Goal: Task Accomplishment & Management: Manage account settings

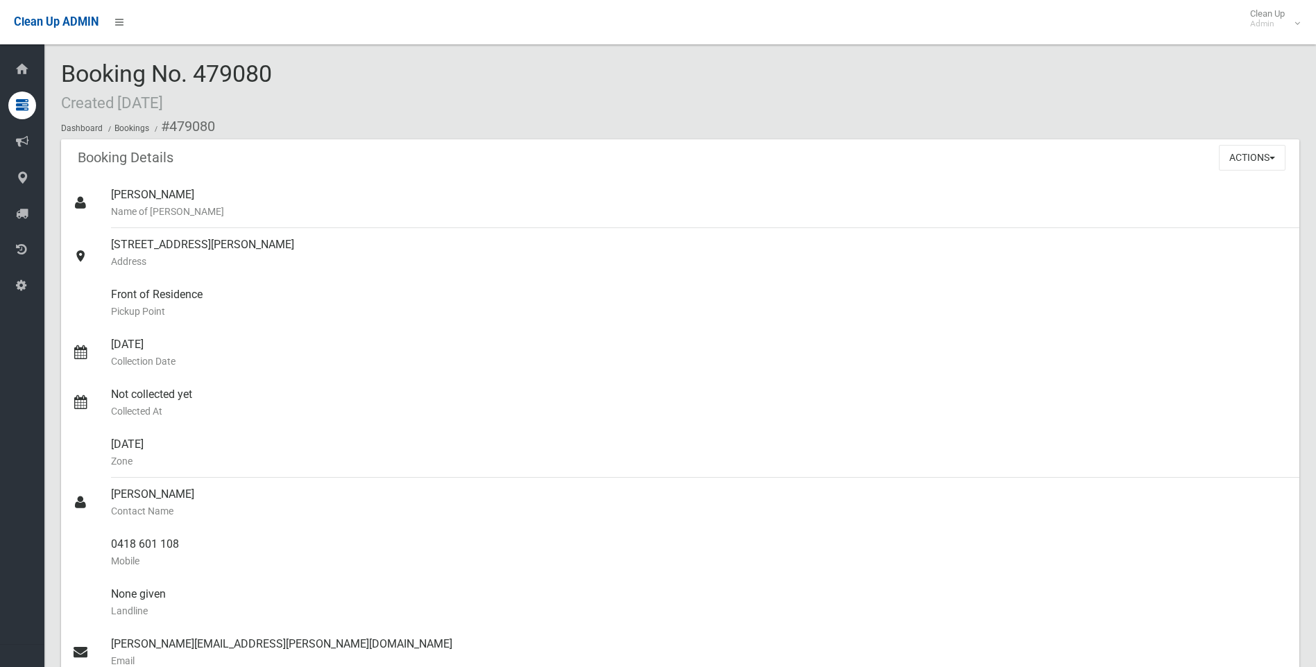
scroll to position [142, 0]
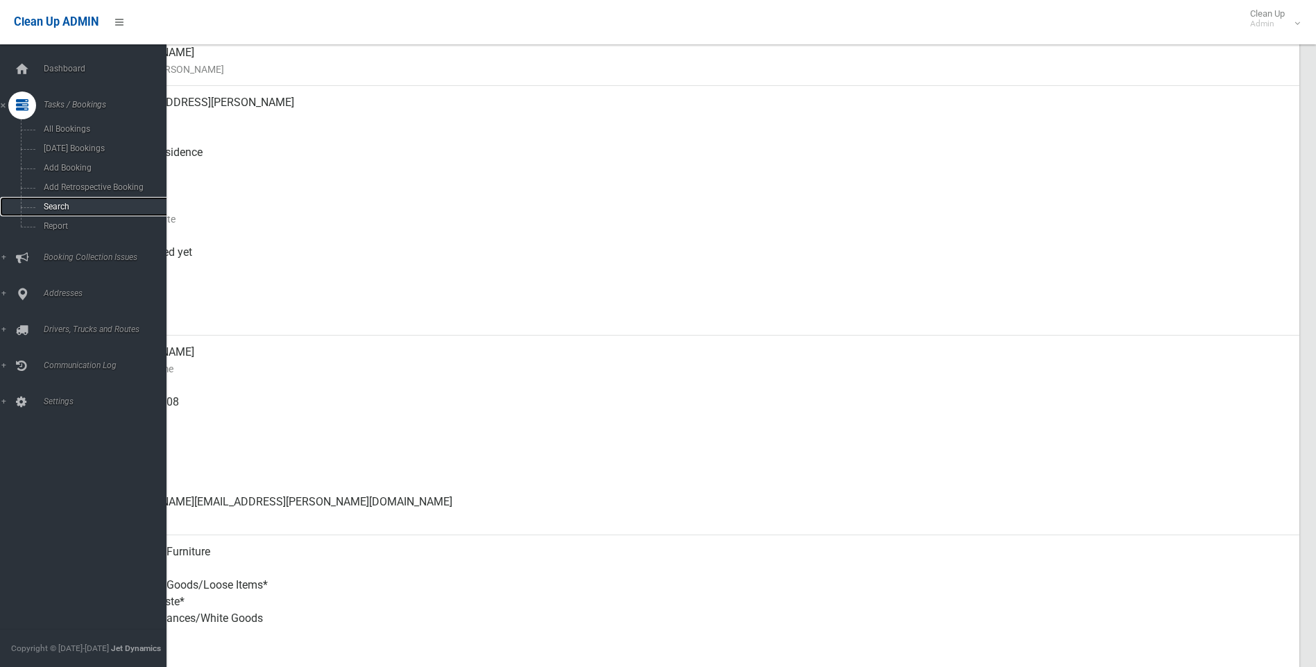
click at [54, 205] on span "Search" at bounding box center [103, 207] width 126 height 10
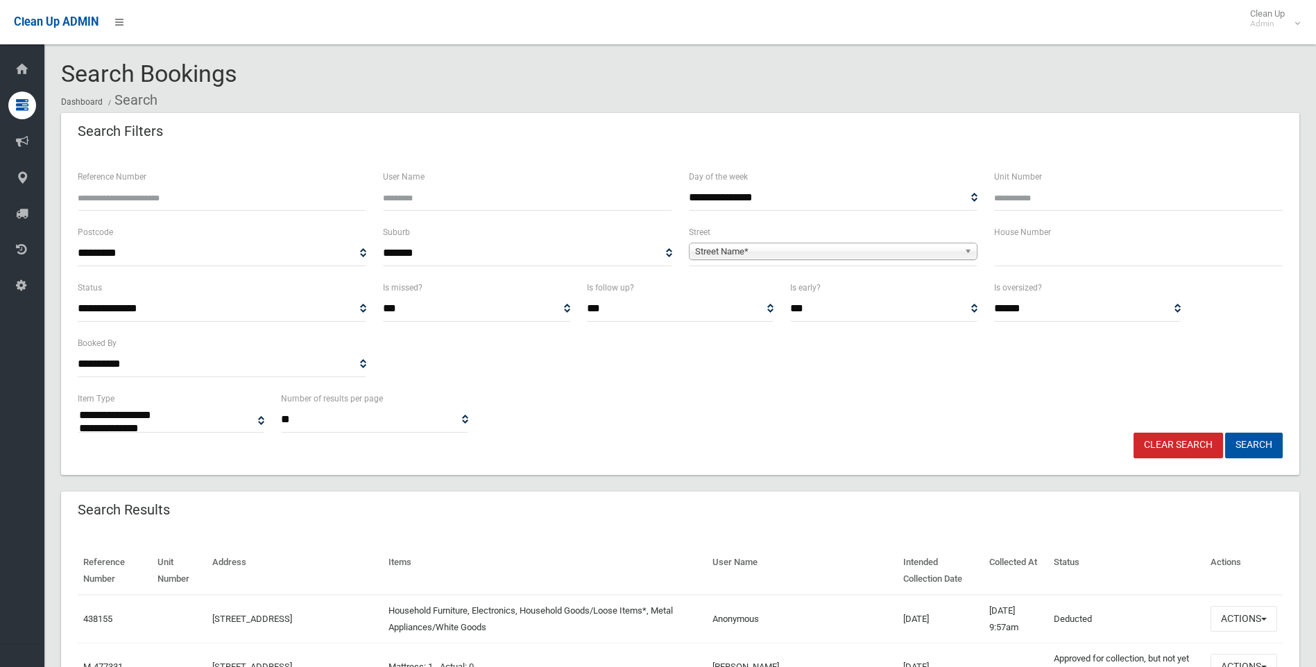
select select
type input "**"
click at [811, 255] on span "Street Name*" at bounding box center [827, 251] width 264 height 17
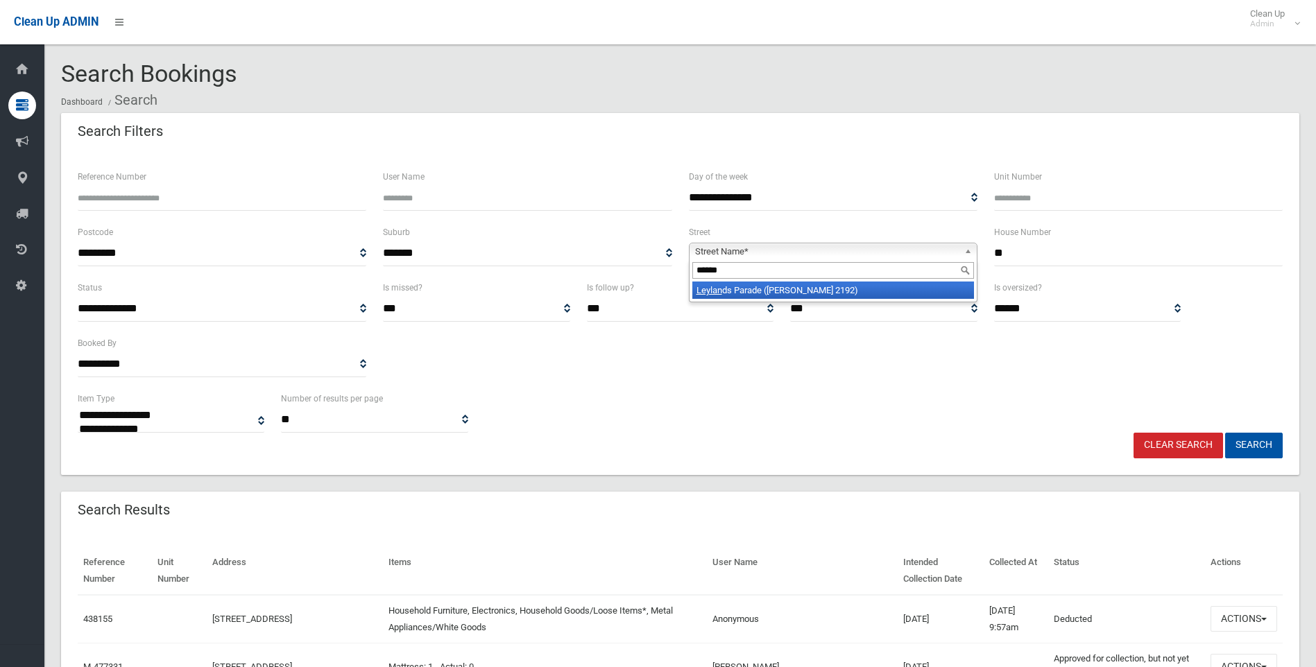
type input "******"
click at [808, 292] on li "Leylan ds Parade (BELMORE 2192)" at bounding box center [833, 290] width 282 height 17
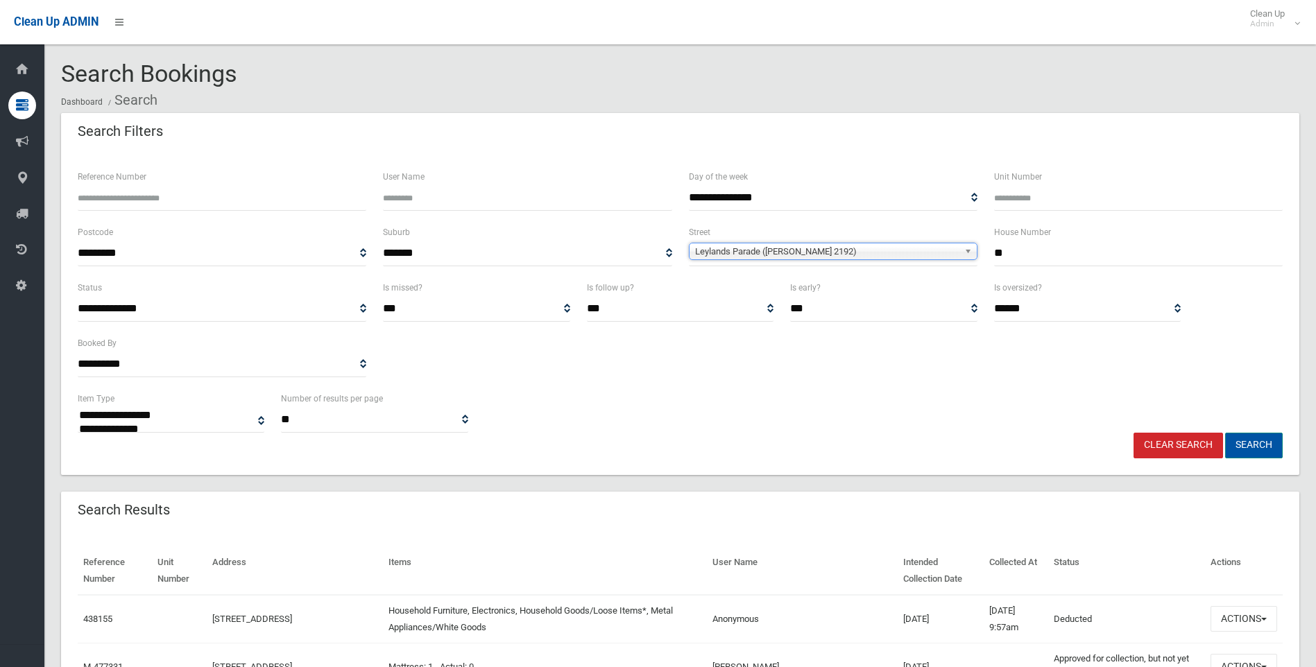
click at [1257, 449] on button "Search" at bounding box center [1254, 446] width 58 height 26
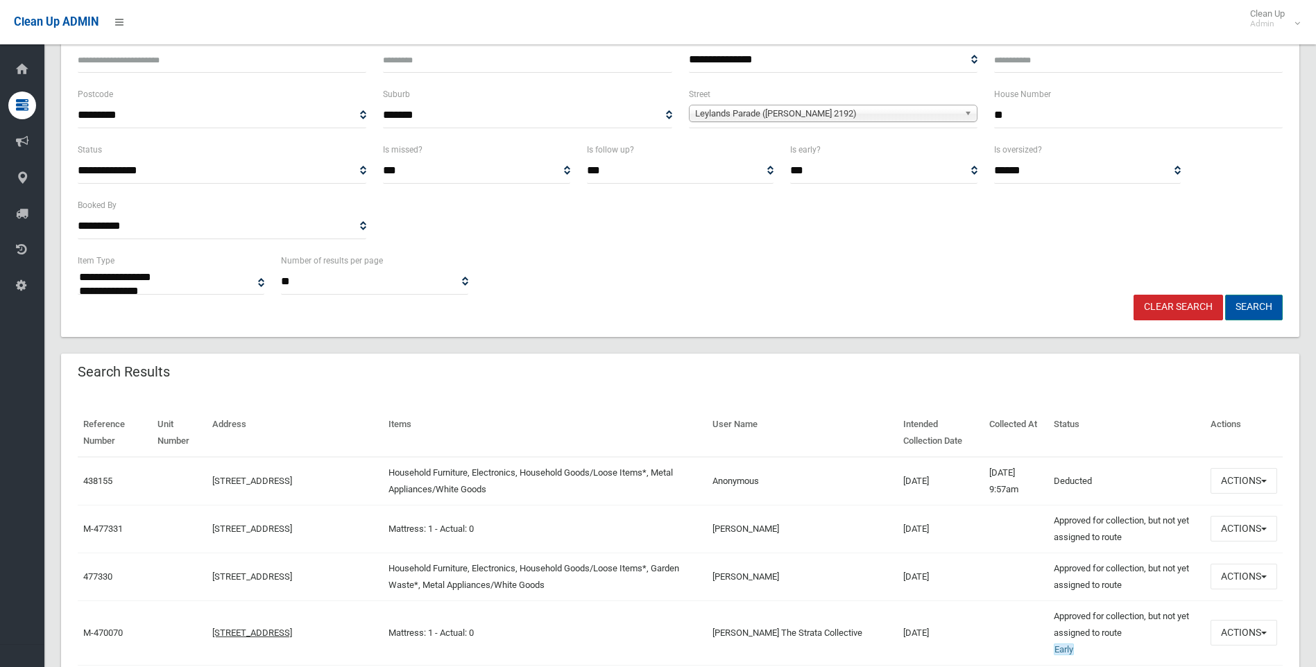
scroll to position [139, 0]
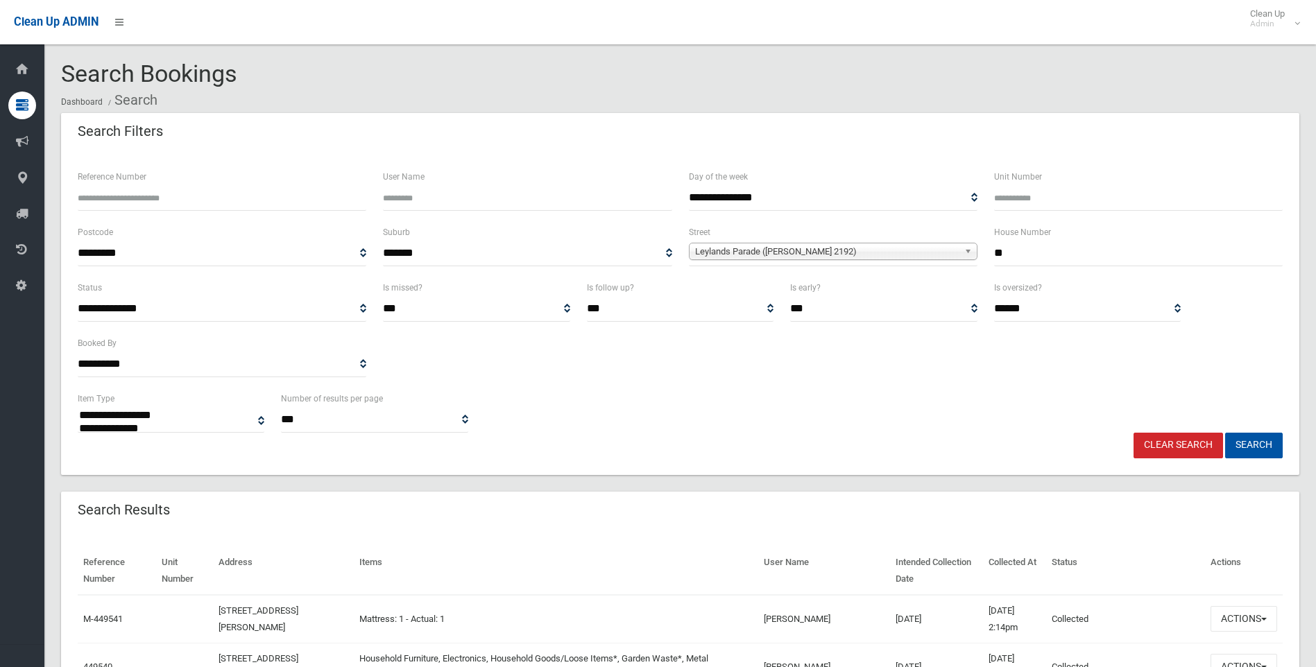
select select
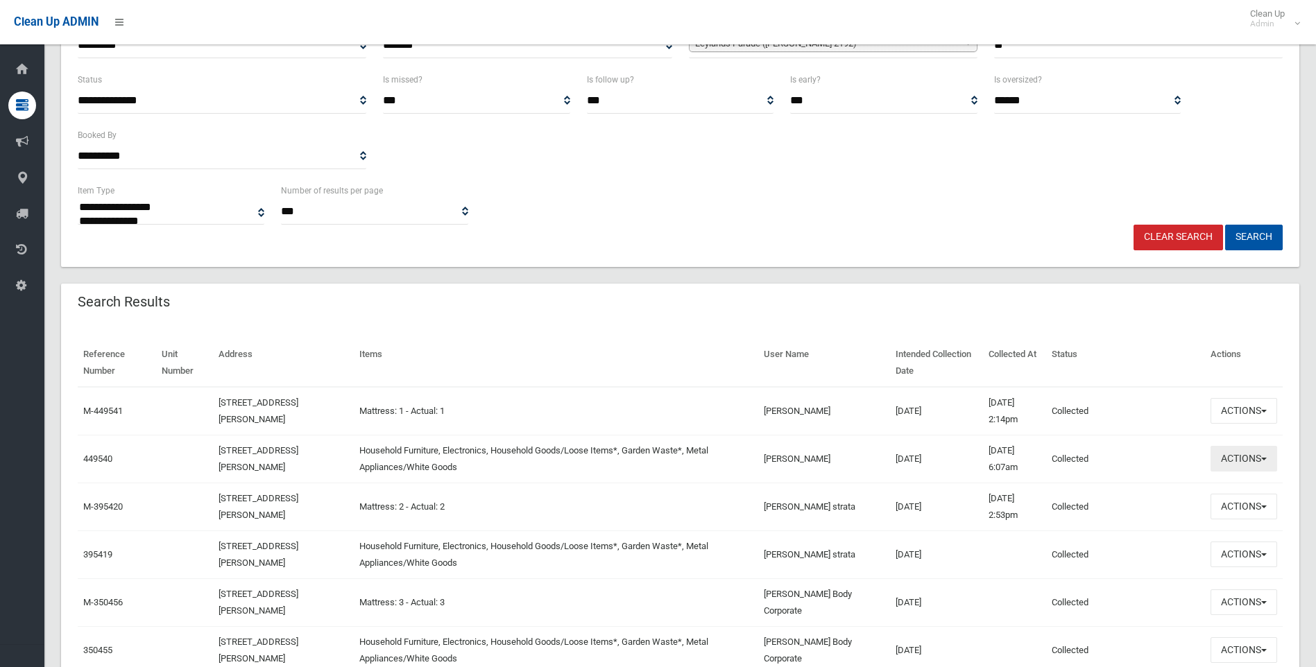
click at [1239, 468] on button "Actions" at bounding box center [1244, 459] width 67 height 26
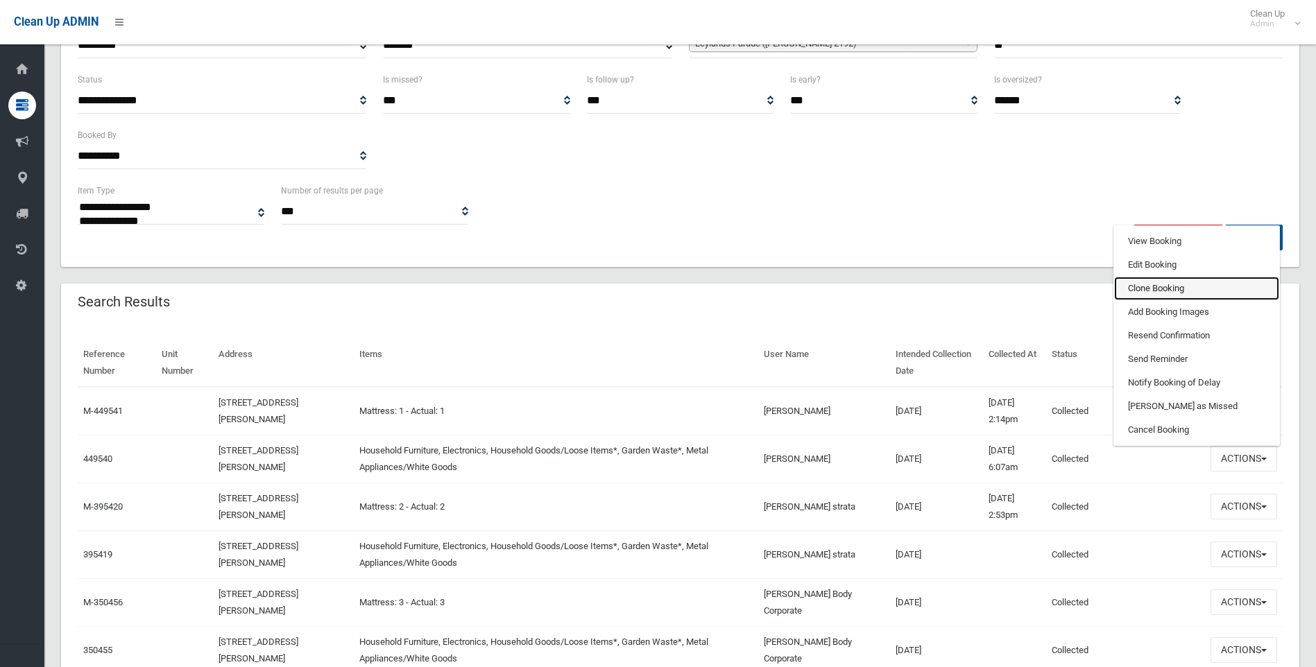
click at [1143, 290] on link "Clone Booking" at bounding box center [1196, 289] width 165 height 24
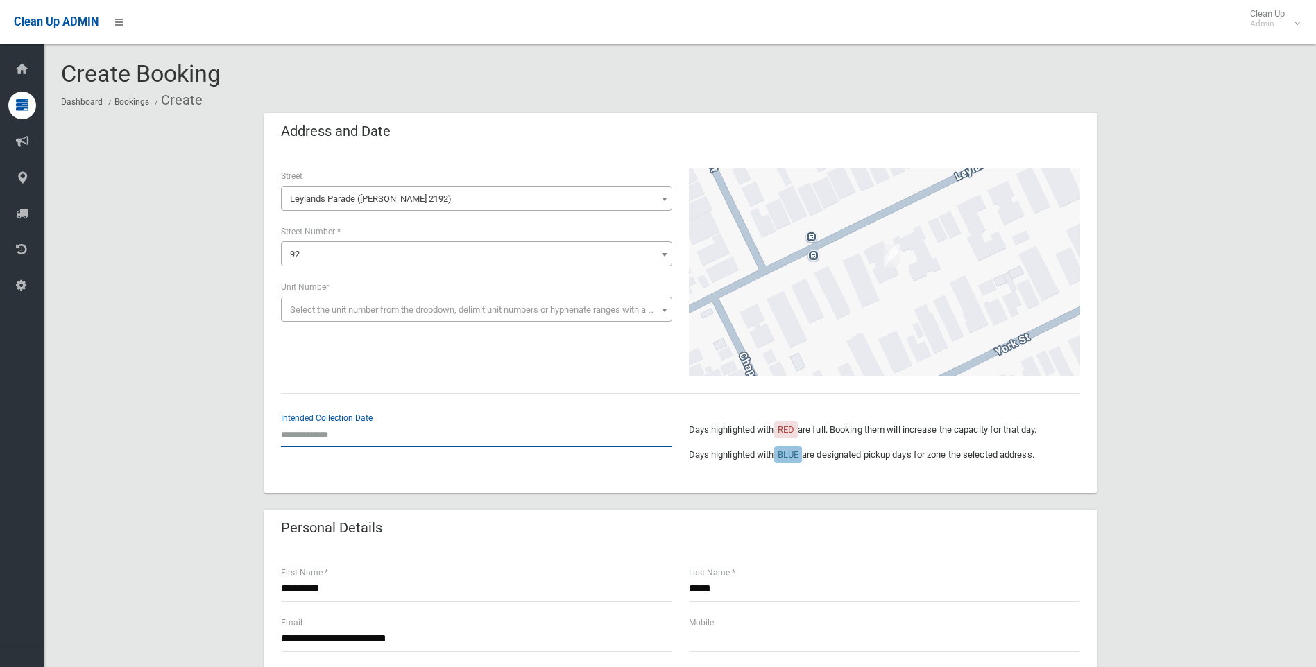
click at [291, 430] on input "text" at bounding box center [476, 435] width 391 height 26
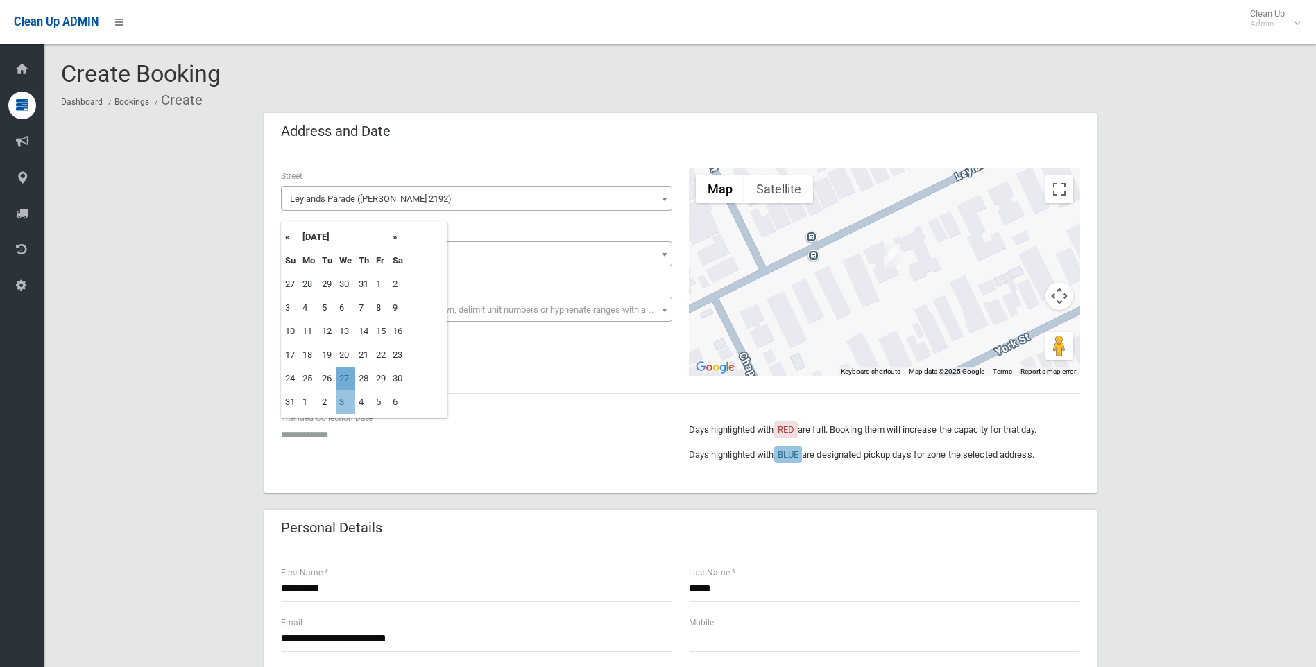
click at [345, 384] on td "27" at bounding box center [345, 379] width 19 height 24
type input "**********"
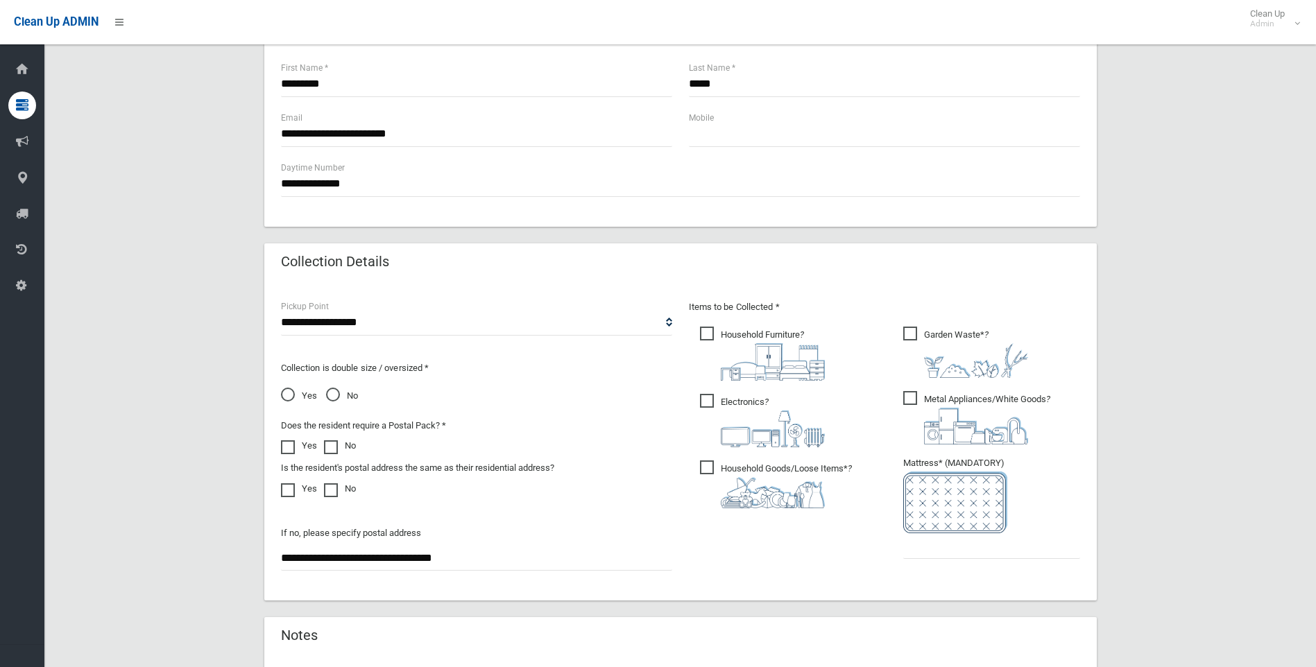
scroll to position [539, 0]
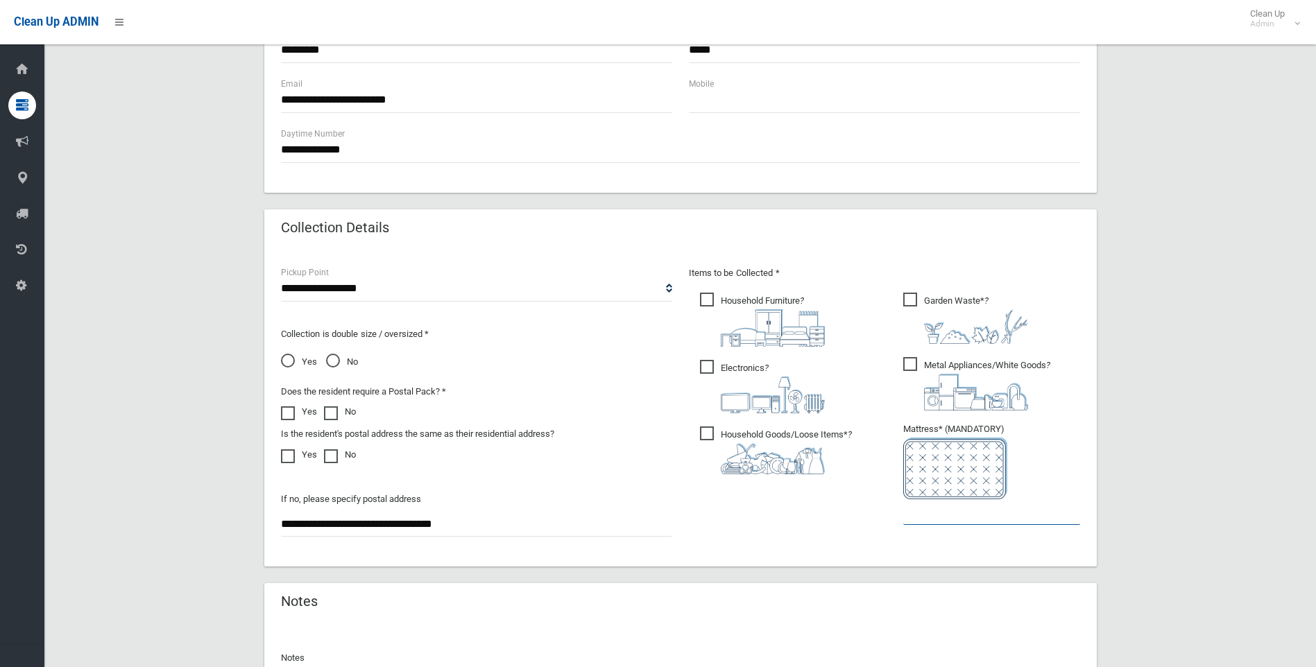
click at [955, 523] on input "text" at bounding box center [991, 512] width 177 height 26
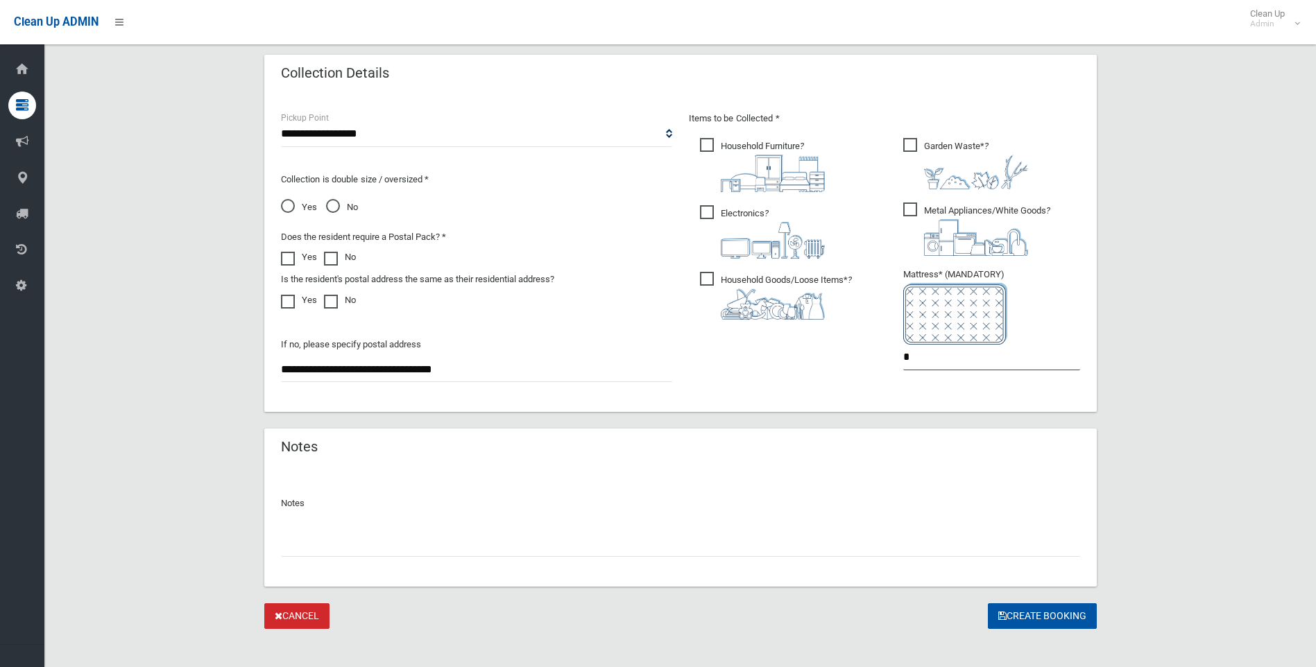
scroll to position [706, 0]
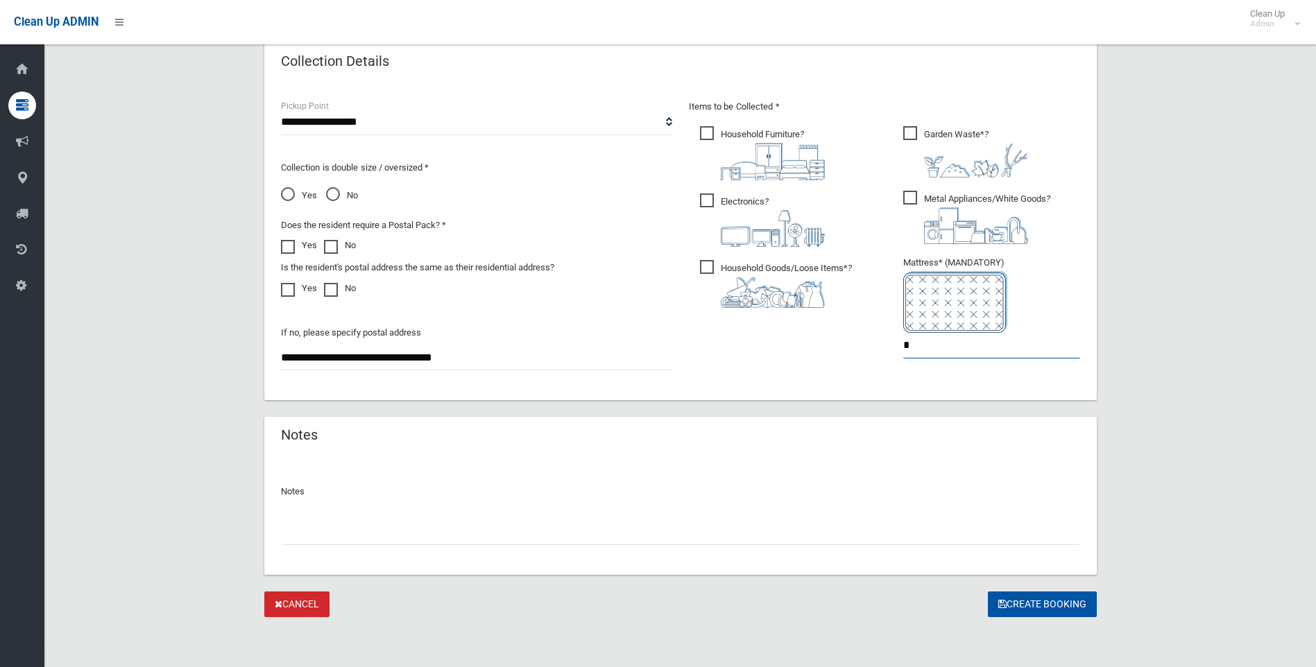
type input "*"
click at [391, 529] on input "text" at bounding box center [680, 533] width 799 height 26
type input "*******"
click at [1001, 604] on icon "submit" at bounding box center [1002, 604] width 8 height 10
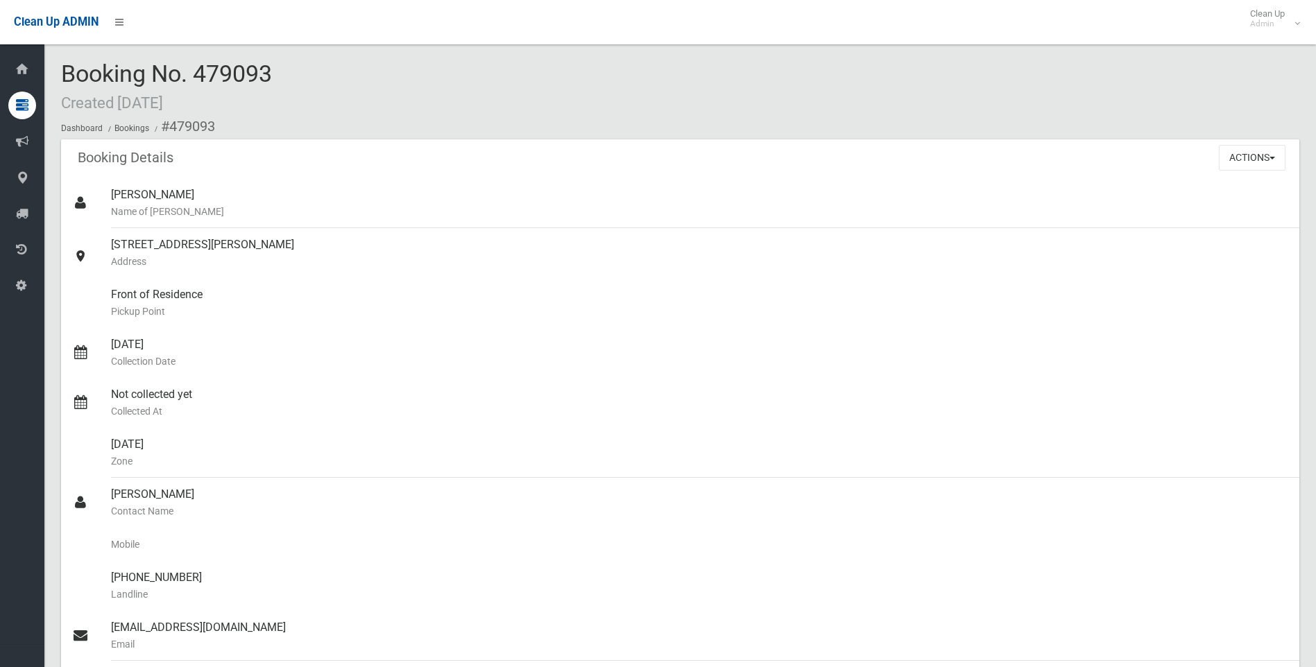
drag, startPoint x: 298, startPoint y: 83, endPoint x: 99, endPoint y: 67, distance: 199.0
click at [99, 67] on div "Booking No. 479093 Created 14/08/2025 Dashboard Bookings #479093" at bounding box center [680, 100] width 1238 height 78
drag, startPoint x: 99, startPoint y: 67, endPoint x: 298, endPoint y: 78, distance: 198.8
click at [298, 78] on div "Booking No. 479093 Created 14/08/2025 Dashboard Bookings #479093" at bounding box center [680, 100] width 1238 height 78
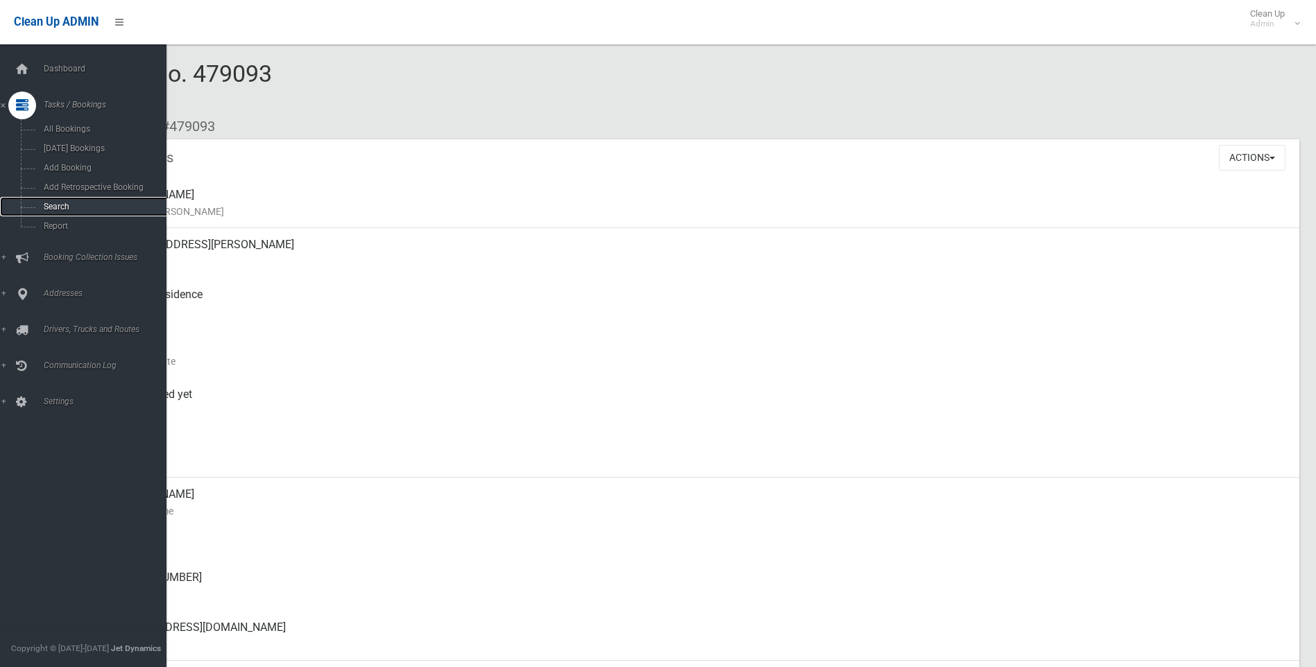
click at [55, 207] on span "Search" at bounding box center [103, 207] width 126 height 10
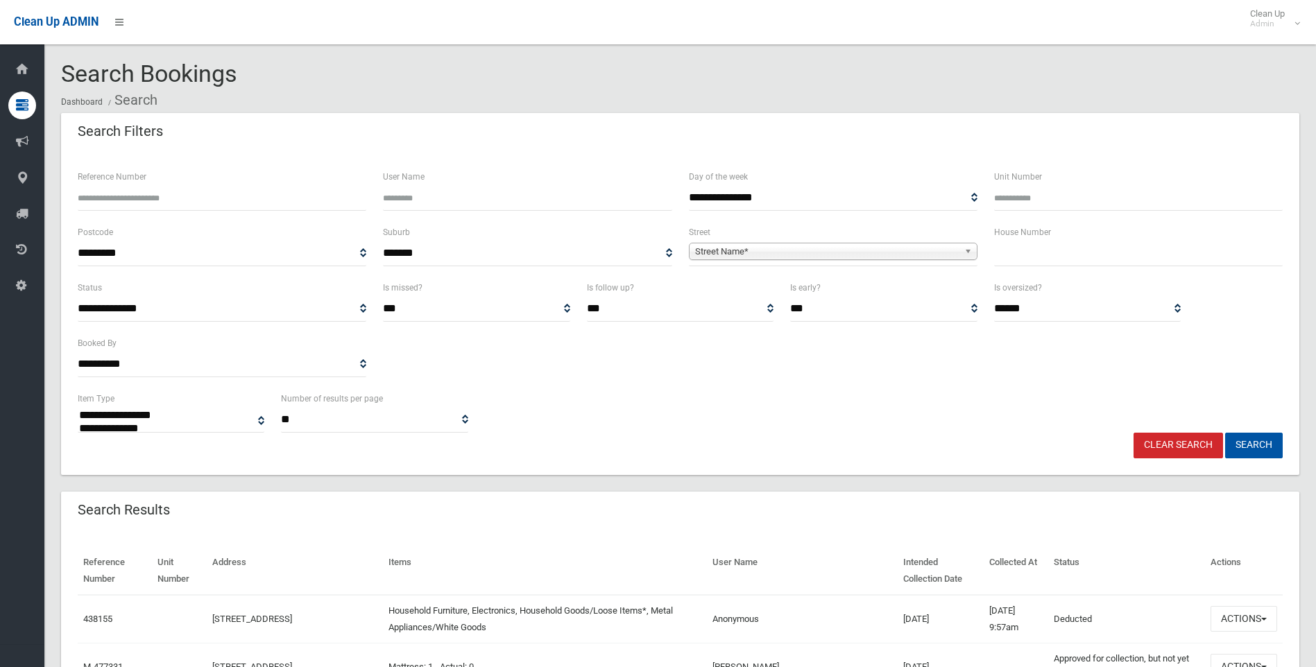
select select
drag, startPoint x: 934, startPoint y: 375, endPoint x: 945, endPoint y: 345, distance: 31.6
click at [934, 375] on div "**********" at bounding box center [680, 335] width 1222 height 111
click at [1017, 242] on input "text" at bounding box center [1138, 254] width 289 height 26
type input "***"
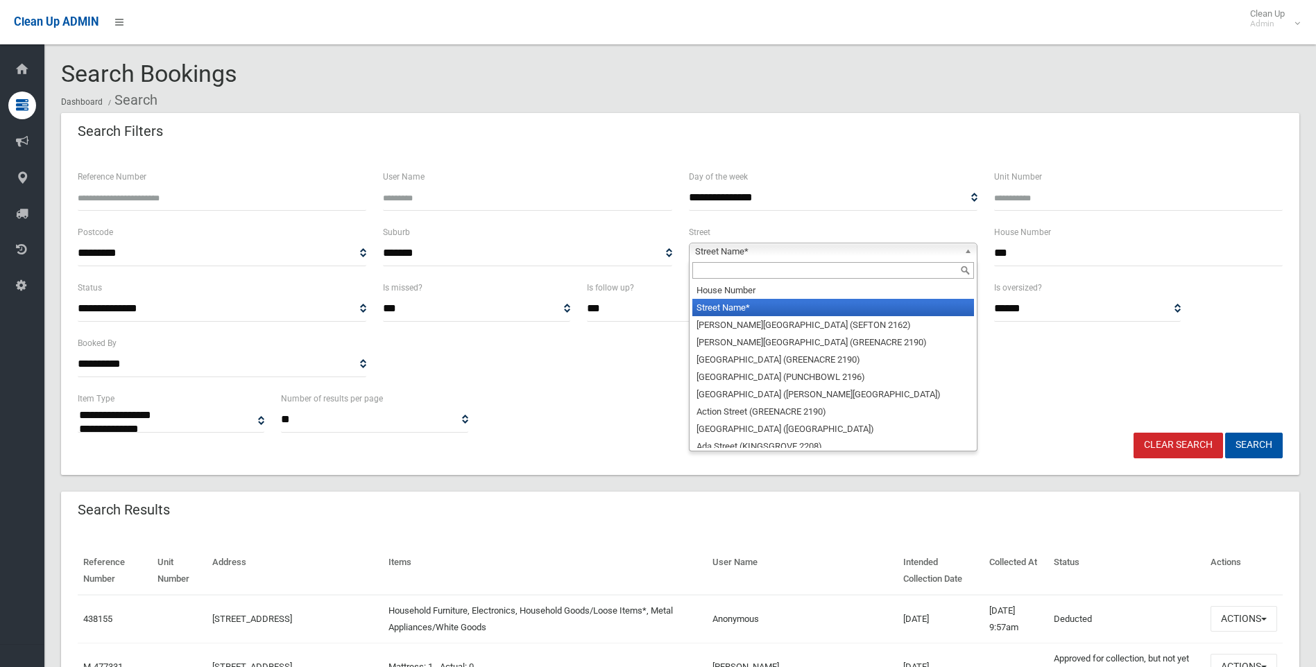
click at [819, 250] on span "Street Name*" at bounding box center [827, 251] width 264 height 17
click at [778, 266] on input "text" at bounding box center [833, 270] width 282 height 17
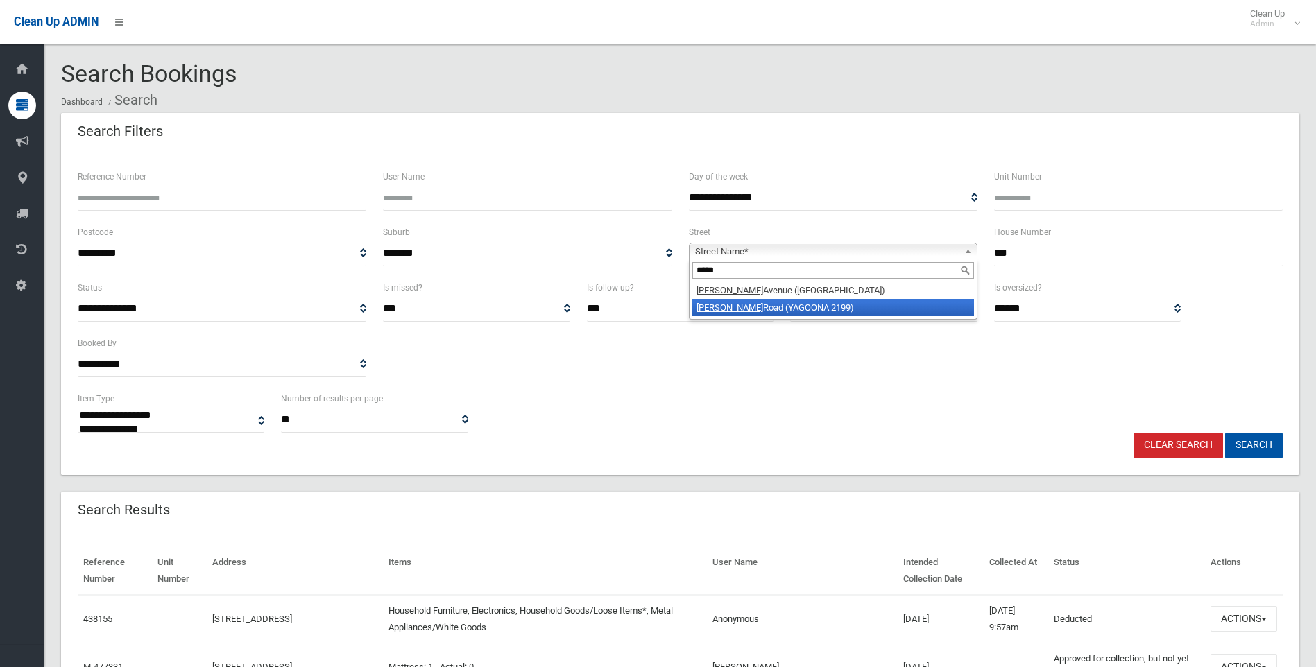
type input "*****"
click at [788, 306] on li "Smith Road (YAGOONA 2199)" at bounding box center [833, 307] width 282 height 17
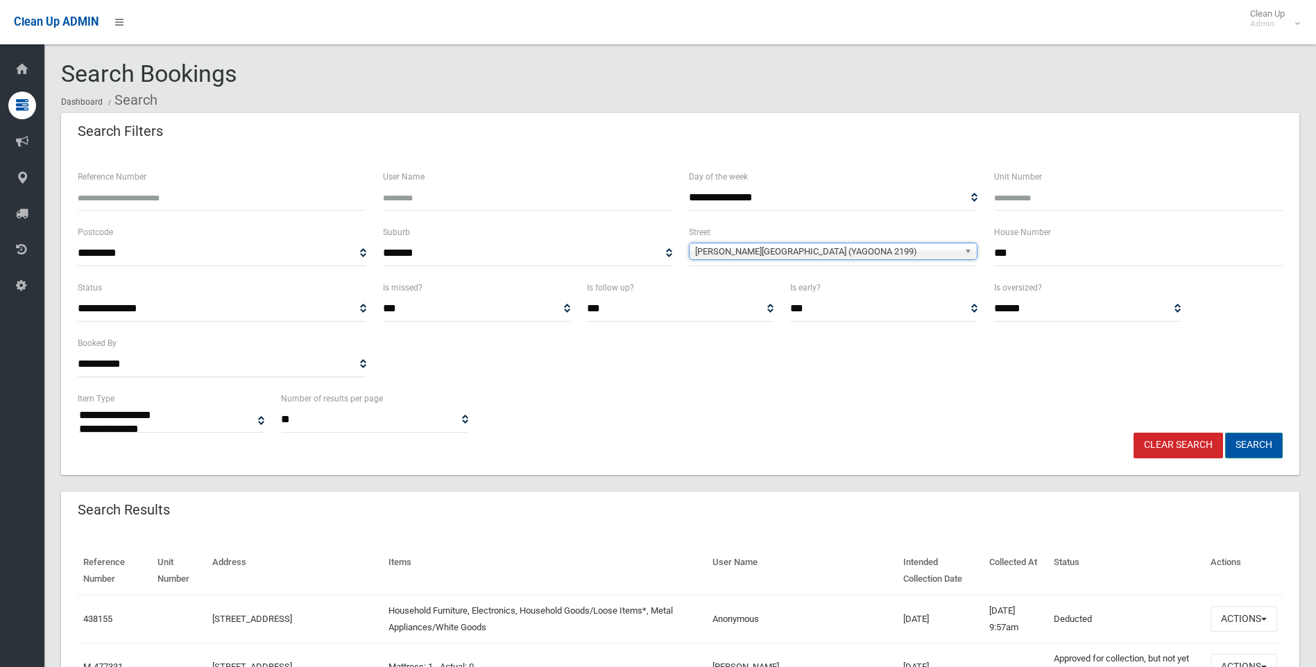
click at [1237, 447] on button "Search" at bounding box center [1254, 446] width 58 height 26
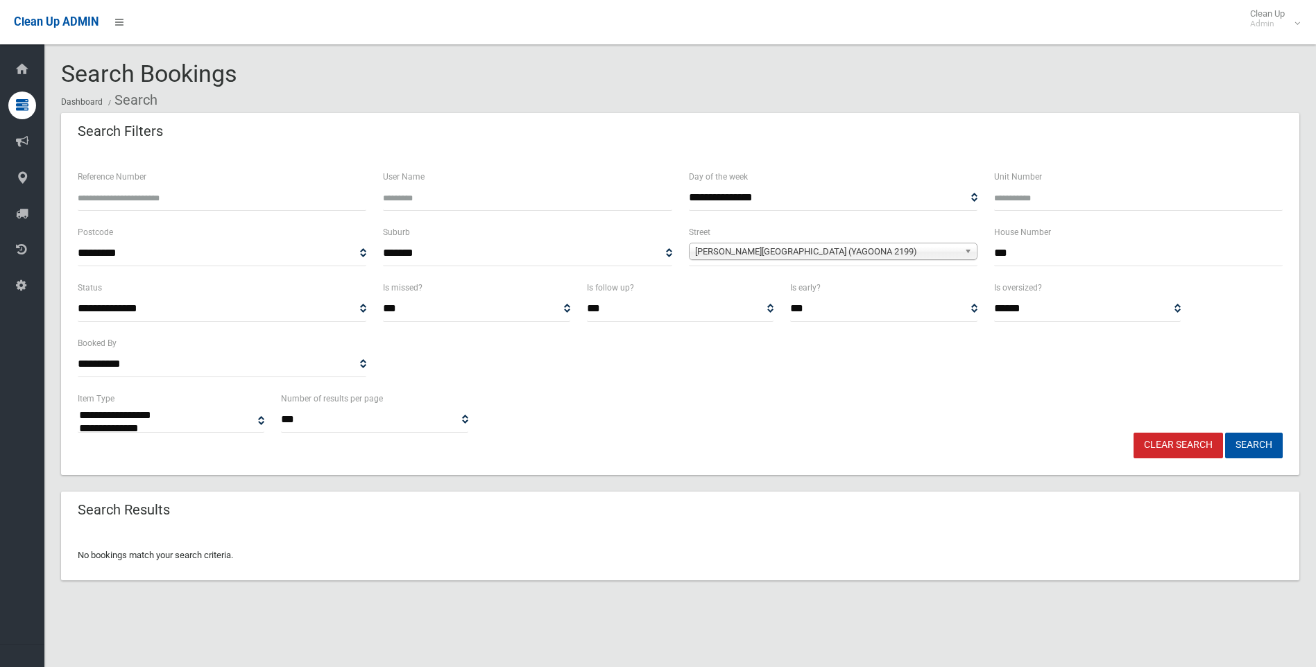
select select
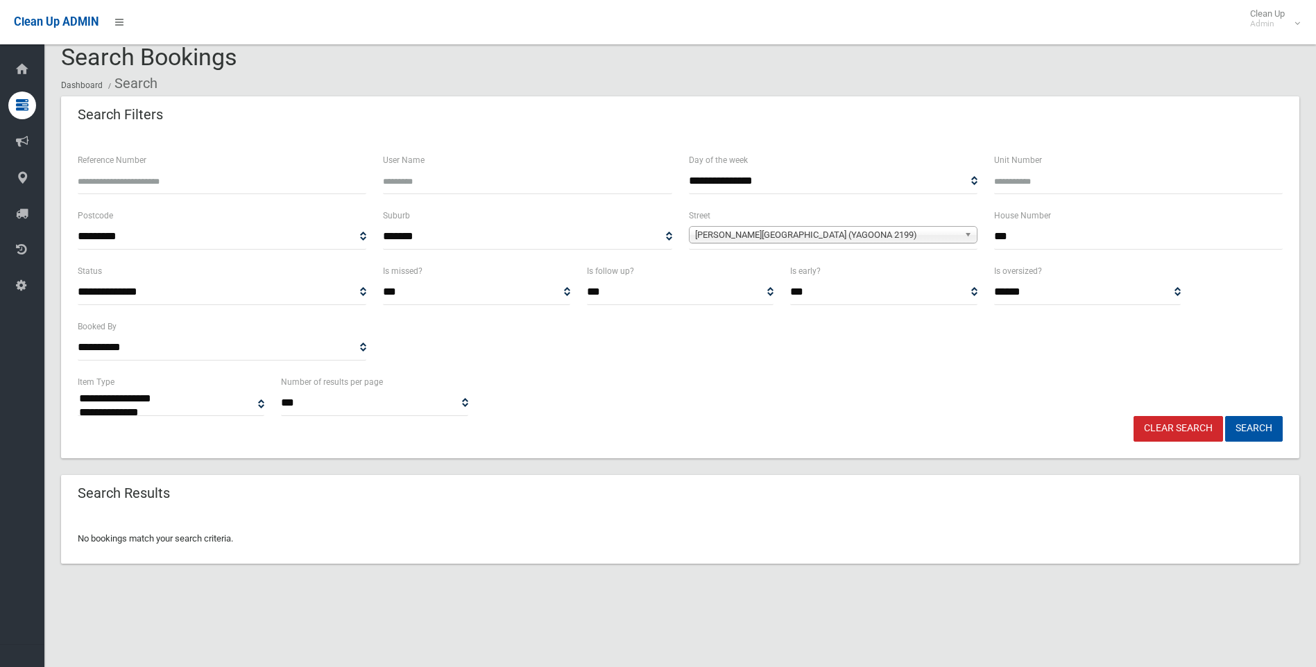
click at [1054, 241] on input "***" at bounding box center [1138, 237] width 289 height 26
type input "**"
click at [1261, 433] on button "Search" at bounding box center [1254, 429] width 58 height 26
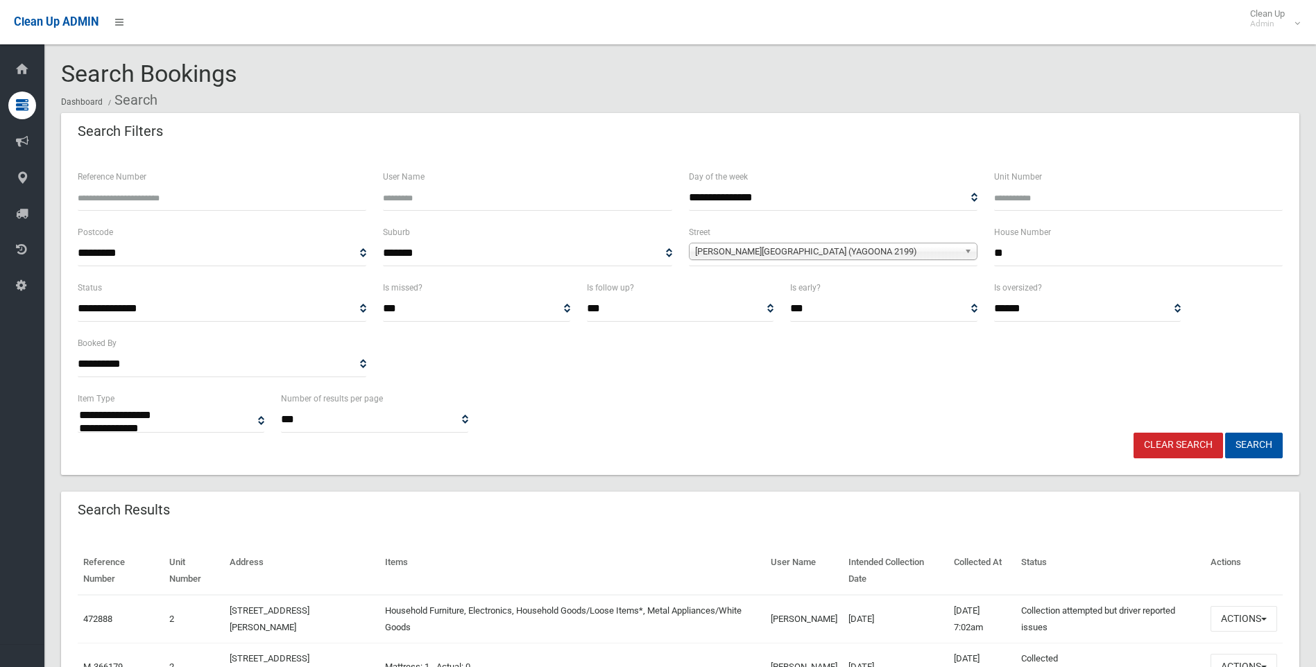
select select
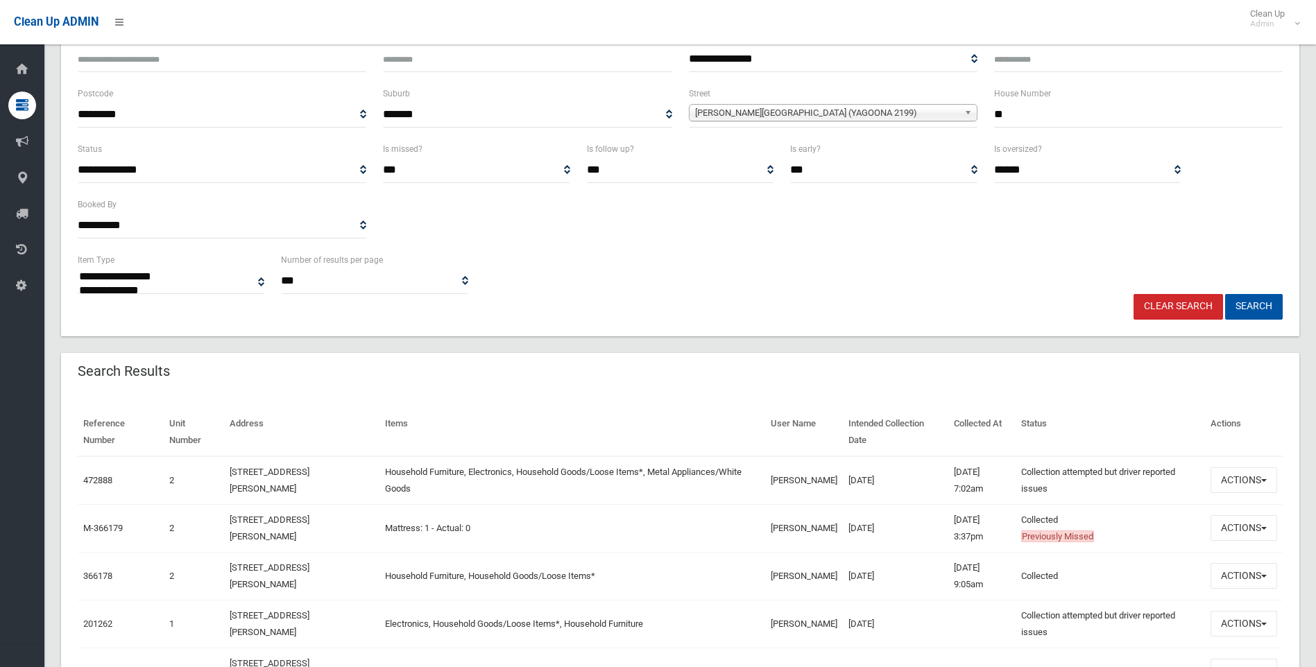
scroll to position [139, 0]
click at [1233, 490] on button "Actions" at bounding box center [1244, 481] width 67 height 26
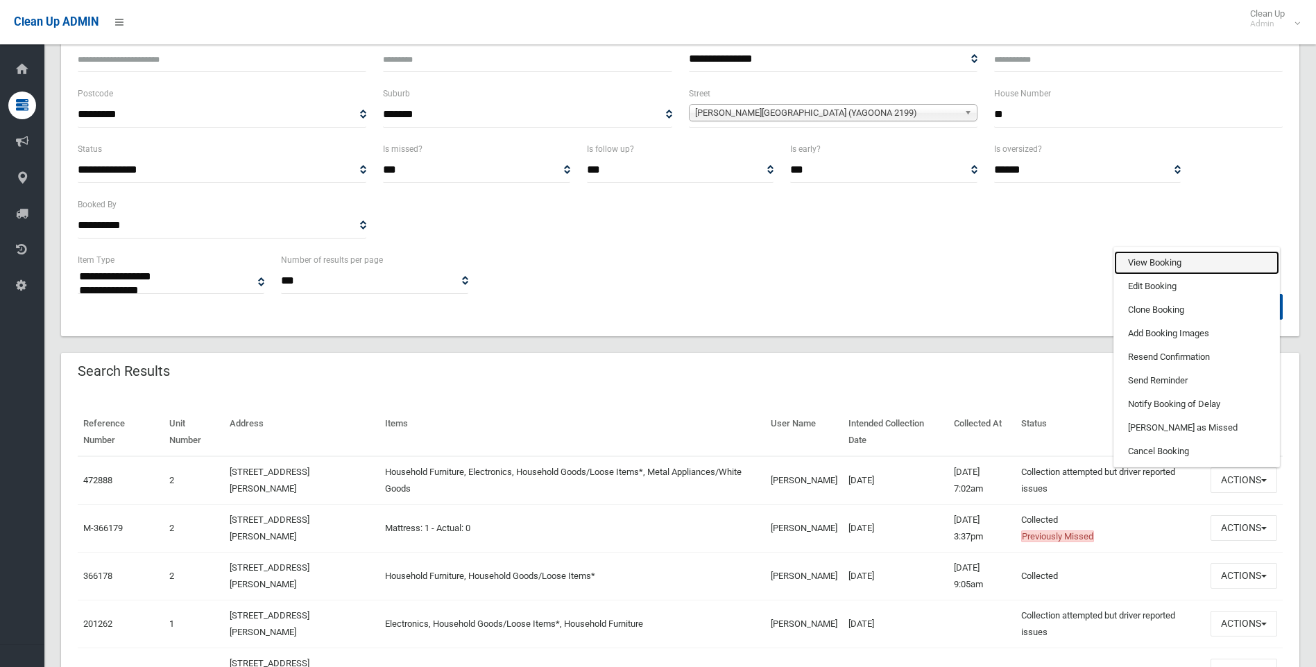
click at [1150, 259] on link "View Booking" at bounding box center [1196, 263] width 165 height 24
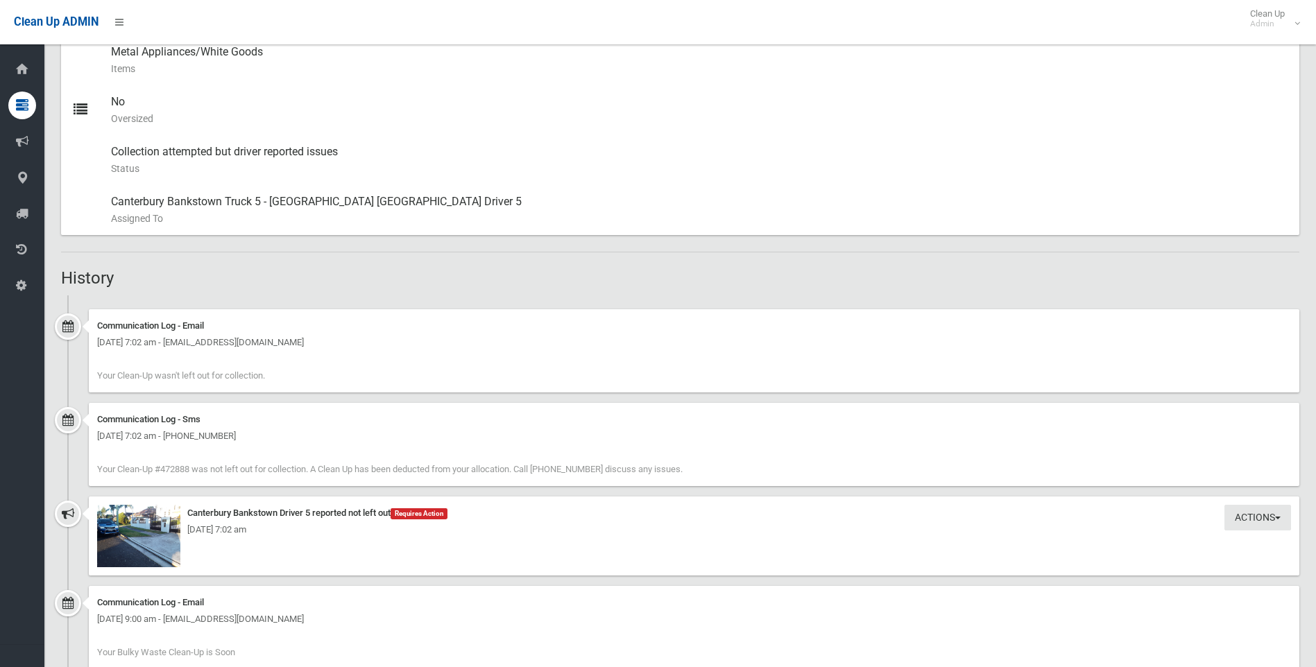
scroll to position [763, 0]
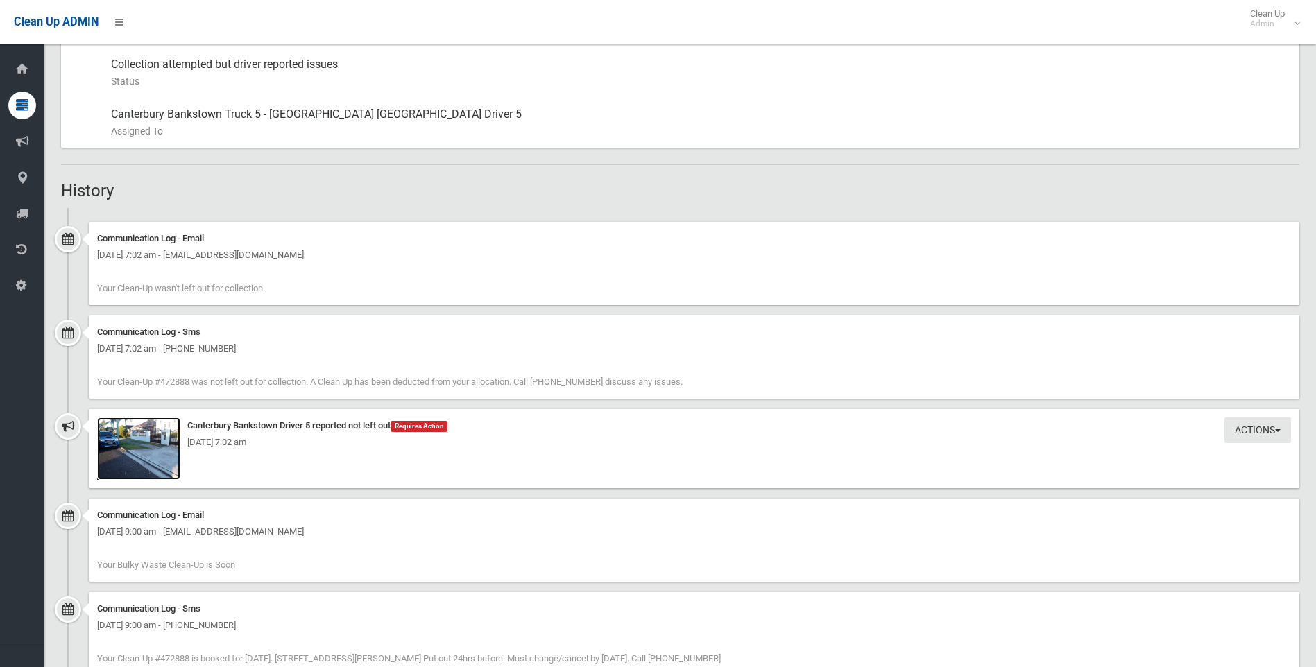
click at [153, 465] on img at bounding box center [138, 449] width 83 height 62
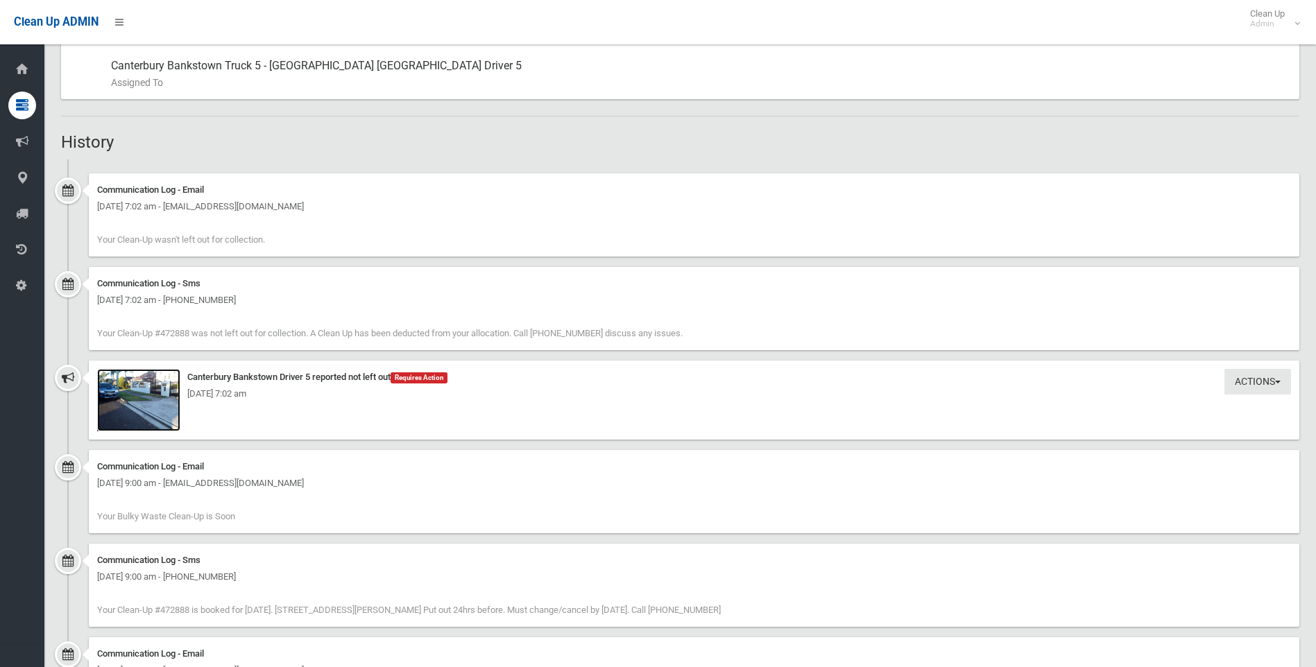
scroll to position [647, 0]
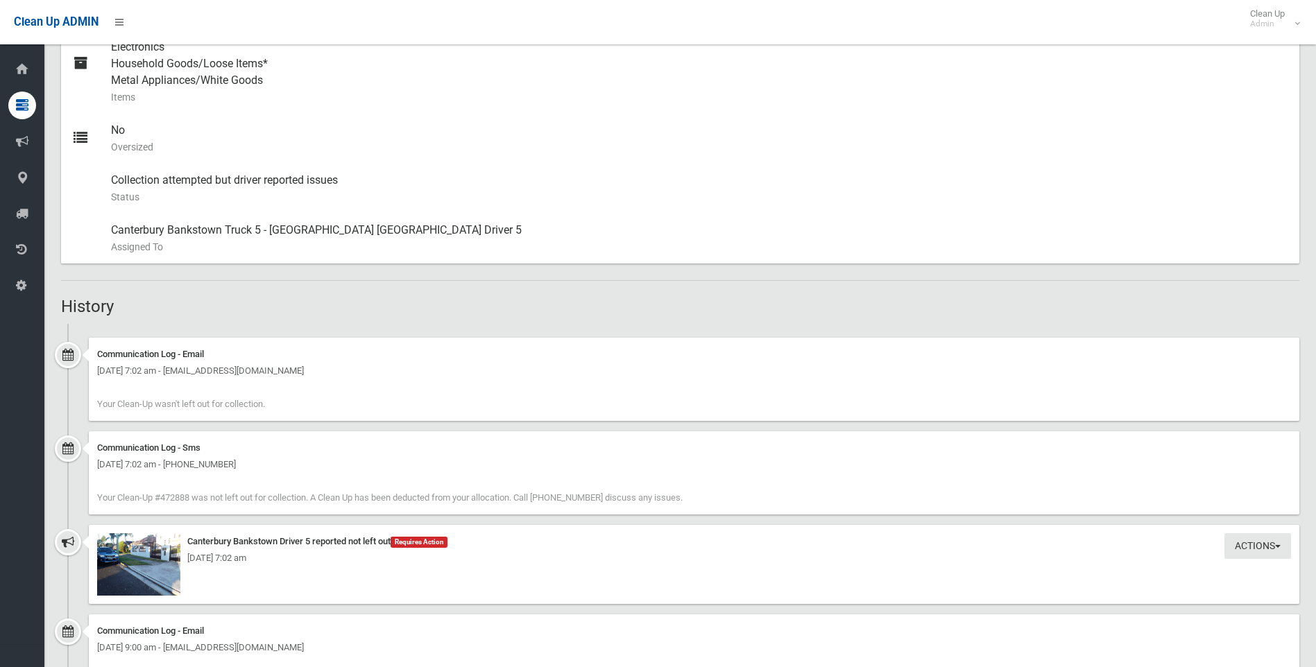
click at [726, 317] on div "Booking Details Actions View Booking Edit Booking Clone Booking Add Booking Ima…" at bounding box center [680, 240] width 1238 height 1497
click at [769, 342] on div "Communication Log - Email Tuesday 12th August 2025 - 7:02 am - Halhmimat@yahoo.…" at bounding box center [694, 379] width 1211 height 83
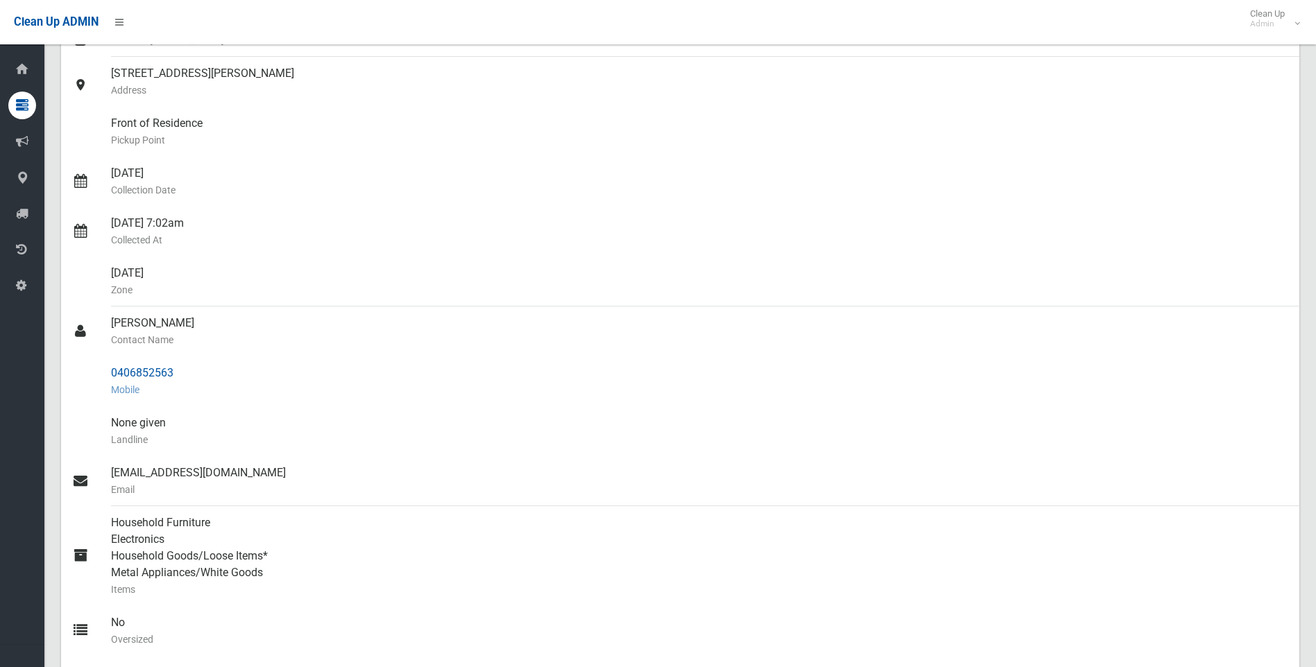
scroll to position [0, 0]
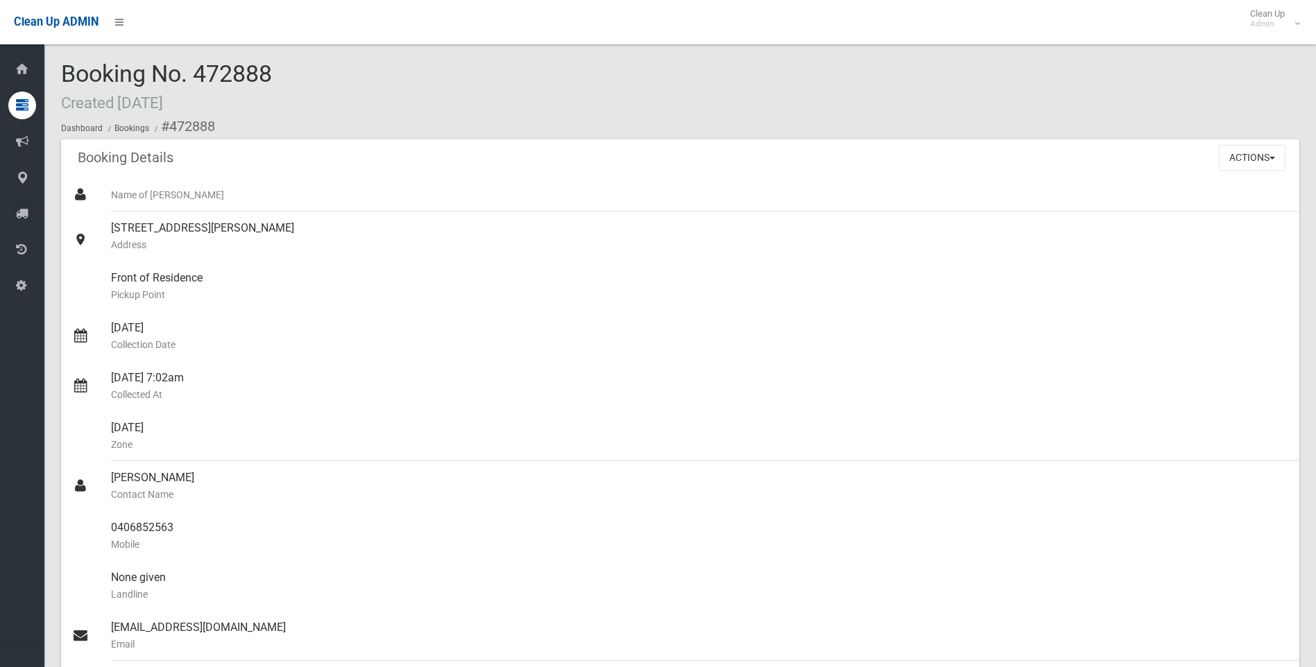
drag, startPoint x: 323, startPoint y: 95, endPoint x: 62, endPoint y: 75, distance: 261.6
click at [62, 75] on div "Booking No. 472888 Created 09/07/2025 Dashboard Bookings #472888" at bounding box center [680, 100] width 1238 height 78
drag, startPoint x: 62, startPoint y: 75, endPoint x: 161, endPoint y: 96, distance: 101.5
click at [161, 96] on small "Created 09/07/2025" at bounding box center [112, 103] width 102 height 18
click at [213, 103] on div "Booking No. 472888 Created 09/07/2025 Dashboard Bookings #472888" at bounding box center [680, 100] width 1238 height 78
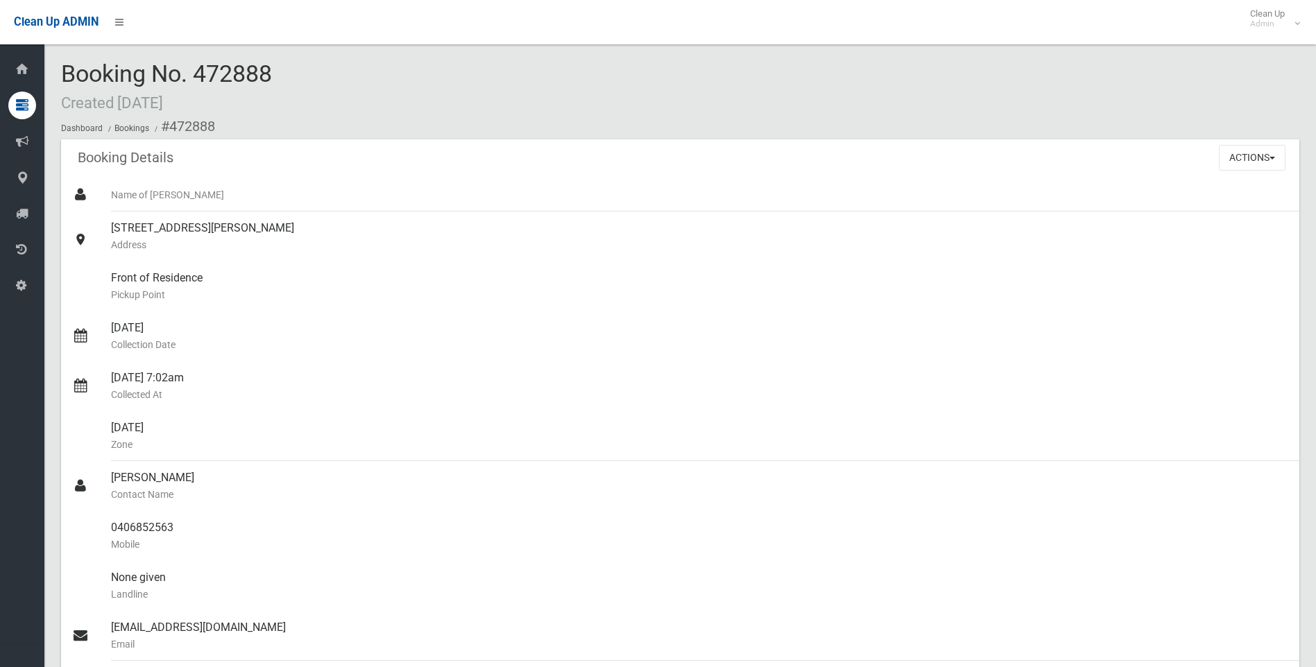
drag, startPoint x: 246, startPoint y: 109, endPoint x: 110, endPoint y: 68, distance: 142.0
click at [110, 68] on div "Booking No. 472888 Created 09/07/2025 Dashboard Bookings #472888" at bounding box center [680, 100] width 1238 height 78
drag, startPoint x: 110, startPoint y: 68, endPoint x: 198, endPoint y: 86, distance: 89.9
click at [198, 86] on span "Booking No. 472888 Created 09/07/2025" at bounding box center [166, 87] width 211 height 54
drag, startPoint x: 239, startPoint y: 98, endPoint x: 62, endPoint y: 82, distance: 177.6
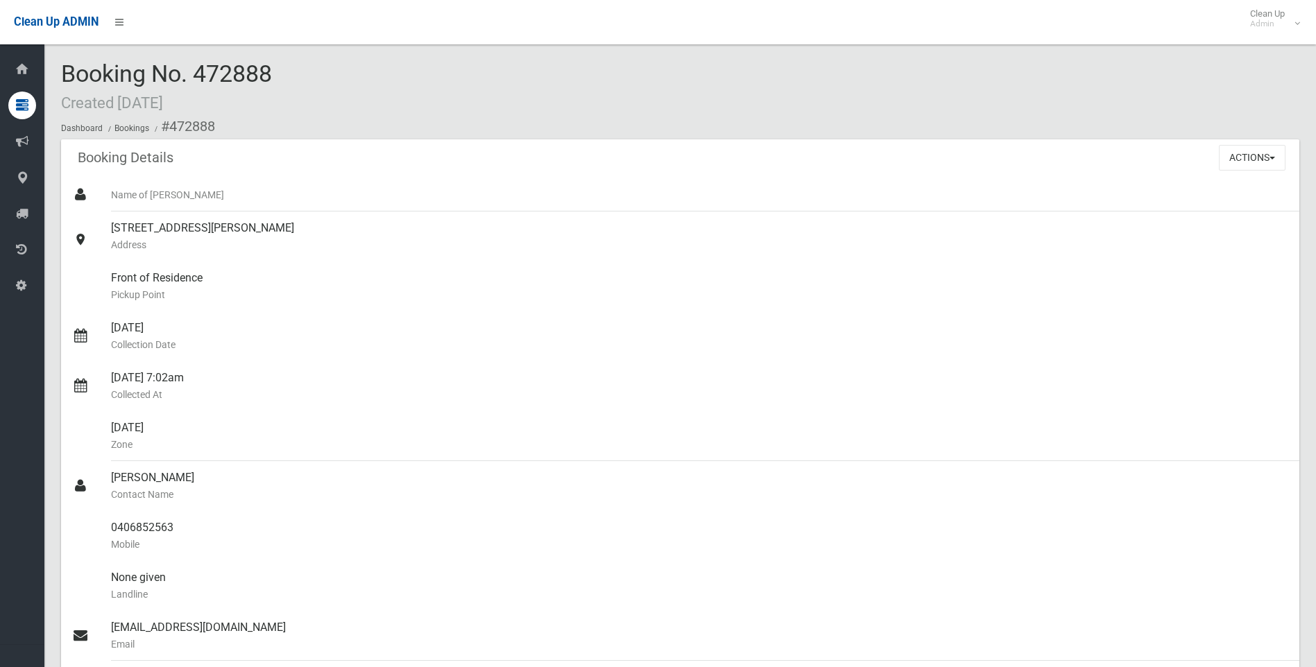
click at [62, 82] on div "Booking No. 472888 Created 09/07/2025 Dashboard Bookings #472888" at bounding box center [680, 100] width 1238 height 78
drag, startPoint x: 62, startPoint y: 82, endPoint x: 210, endPoint y: 100, distance: 148.9
click at [208, 99] on div "Booking No. 472888 Created 09/07/2025 Dashboard Bookings #472888" at bounding box center [680, 100] width 1238 height 78
click at [733, 146] on div "Booking Details Actions View Booking Edit Booking Clone Booking Add Booking Ima…" at bounding box center [680, 158] width 1238 height 39
drag, startPoint x: 277, startPoint y: 67, endPoint x: 201, endPoint y: 69, distance: 75.7
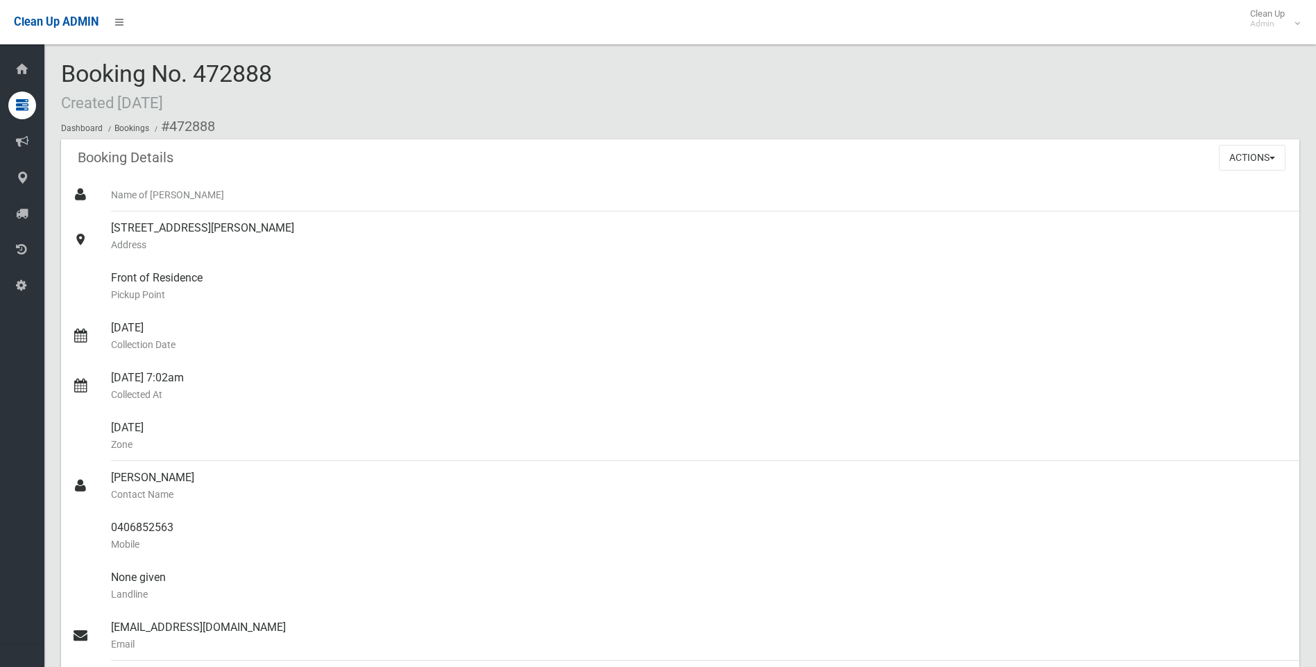
click at [201, 69] on div "Booking No. 472888 Created [DATE] Dashboard Bookings #472888" at bounding box center [680, 100] width 1238 height 78
copy span "472888"
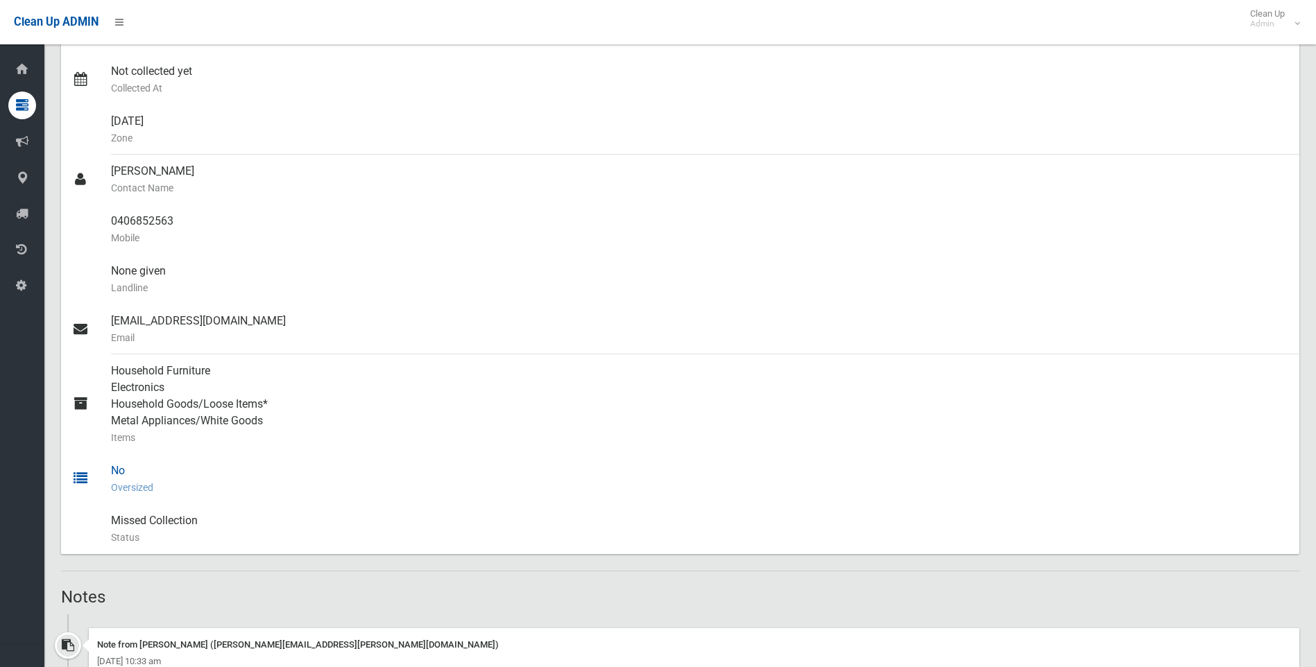
scroll to position [69, 0]
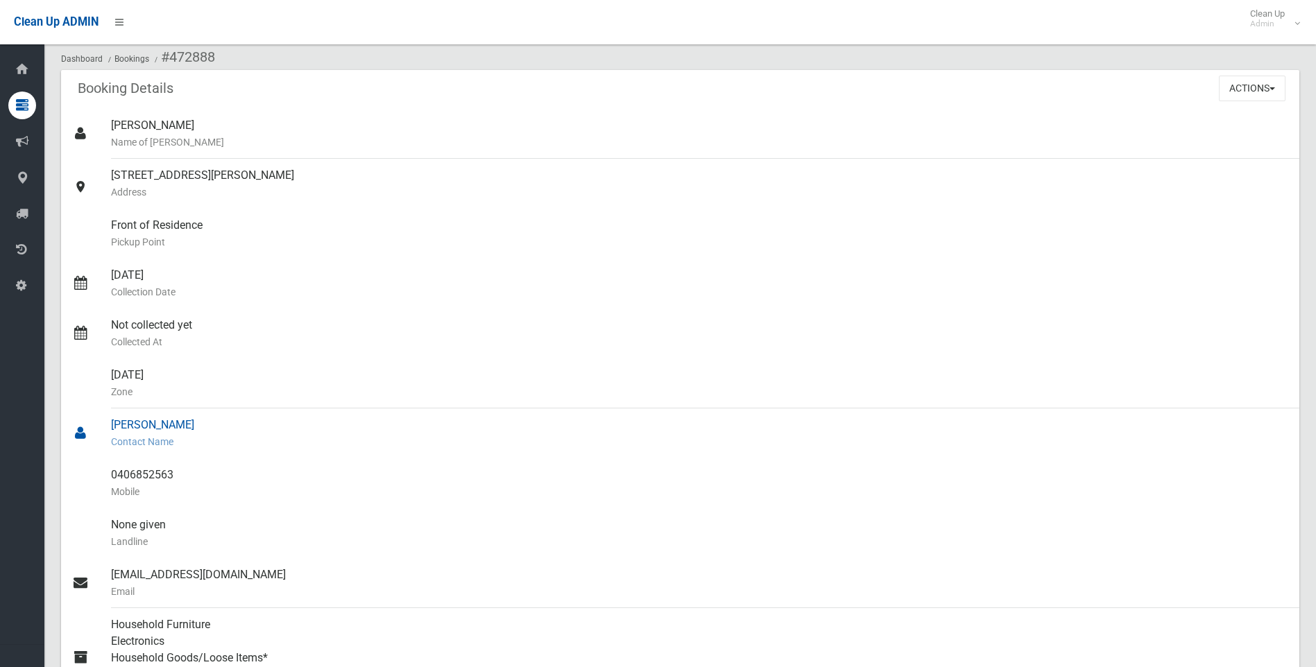
drag, startPoint x: 185, startPoint y: 429, endPoint x: 99, endPoint y: 429, distance: 85.3
click at [99, 429] on link "[PERSON_NAME] Contact Name" at bounding box center [680, 434] width 1238 height 50
drag, startPoint x: 99, startPoint y: 429, endPoint x: 118, endPoint y: 425, distance: 19.0
copy link "[PERSON_NAME]"
drag, startPoint x: 182, startPoint y: 475, endPoint x: 110, endPoint y: 479, distance: 71.6
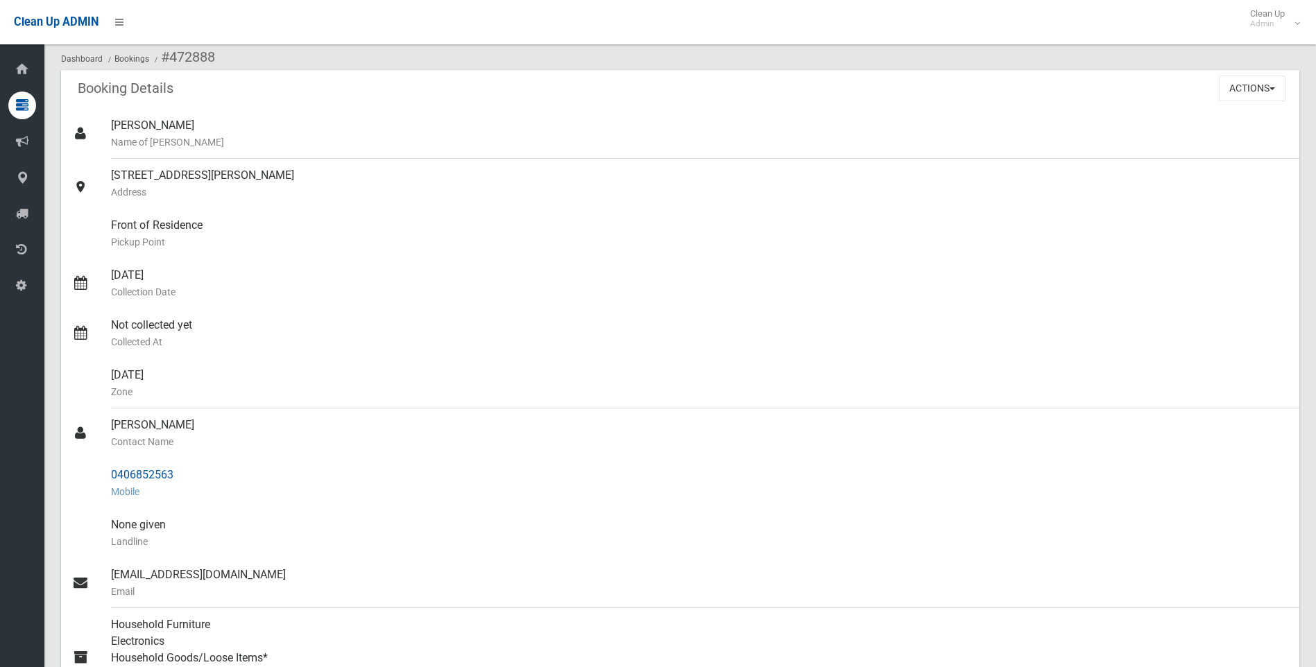
click at [110, 479] on link "0406852563 Mobile" at bounding box center [680, 484] width 1238 height 50
copy link "0406852563"
click at [1257, 86] on button "Actions" at bounding box center [1252, 89] width 67 height 26
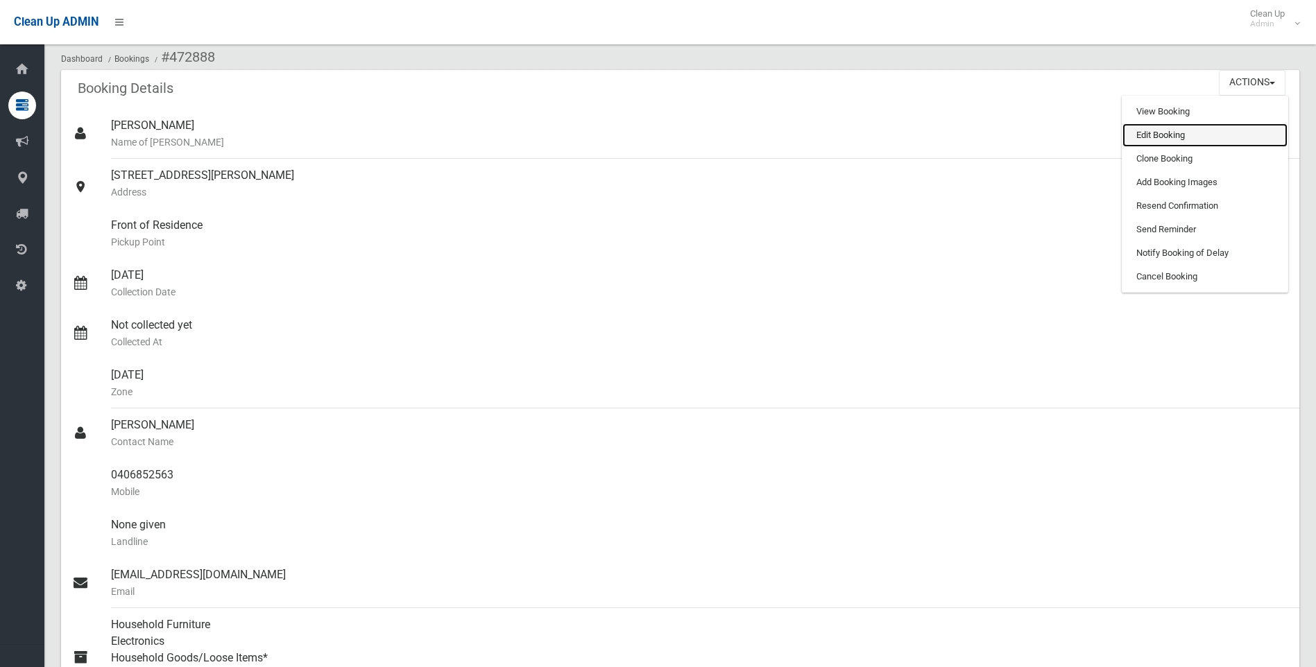
click at [1146, 137] on link "Edit Booking" at bounding box center [1204, 135] width 165 height 24
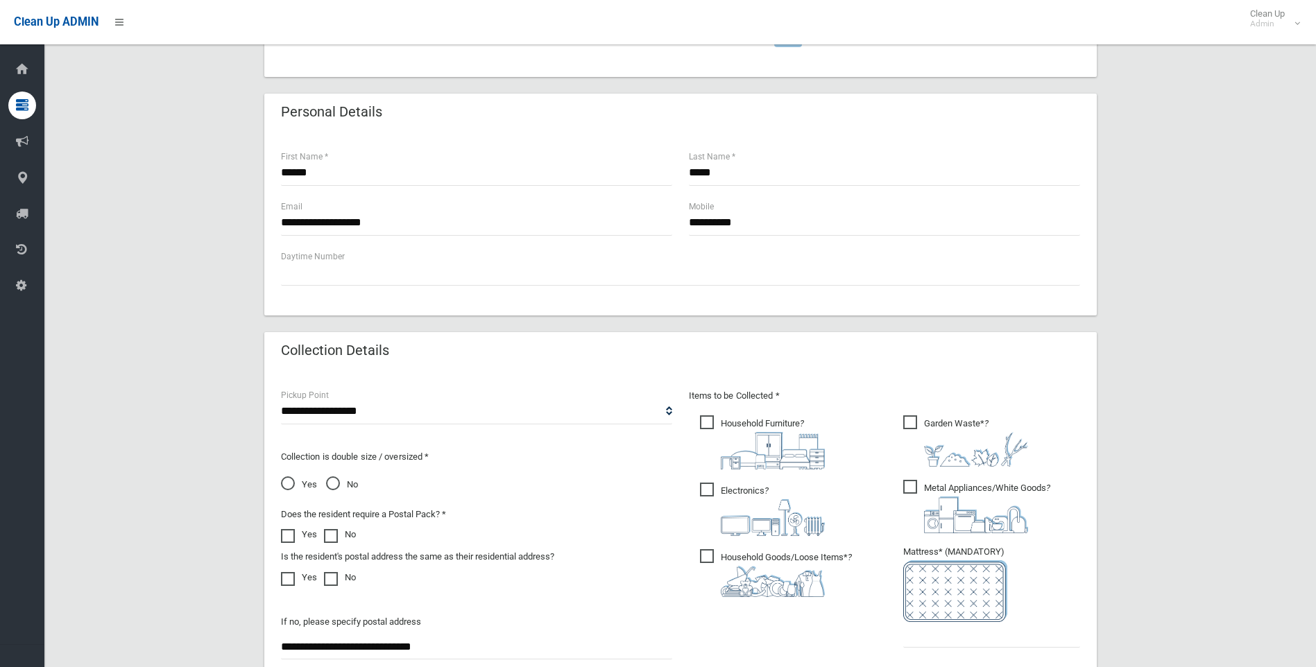
scroll to position [694, 0]
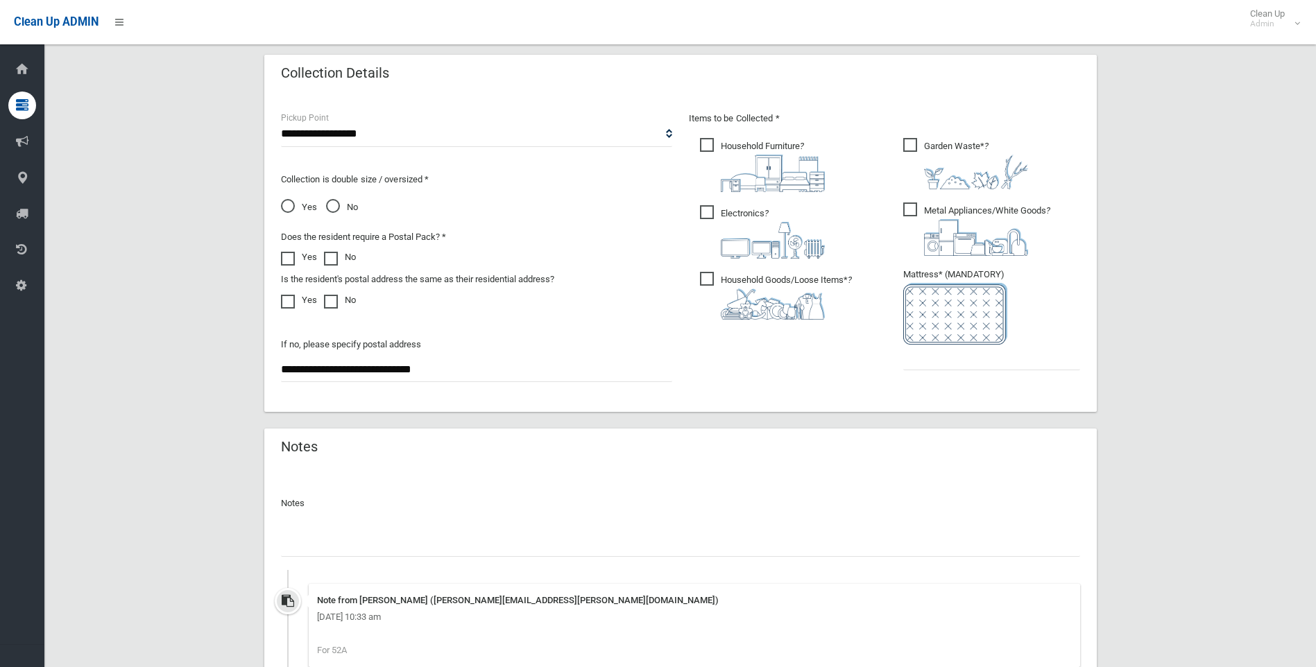
click at [336, 542] on input "text" at bounding box center [680, 544] width 799 height 26
paste input "**********"
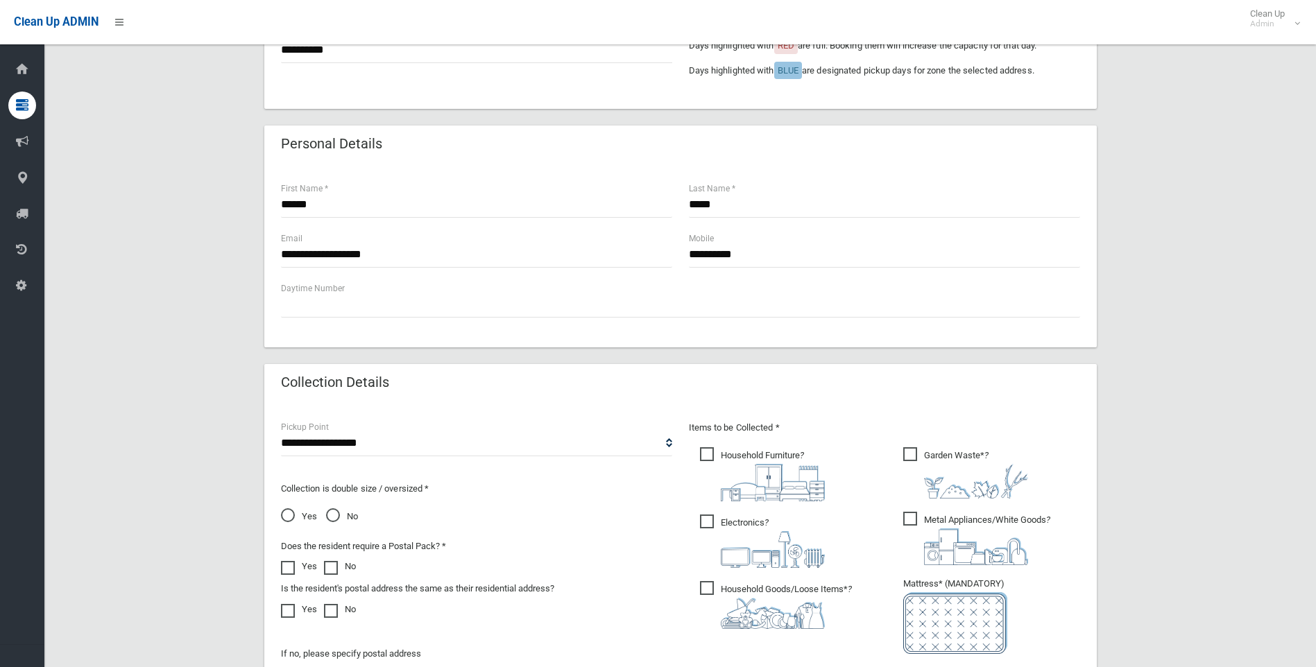
scroll to position [277, 0]
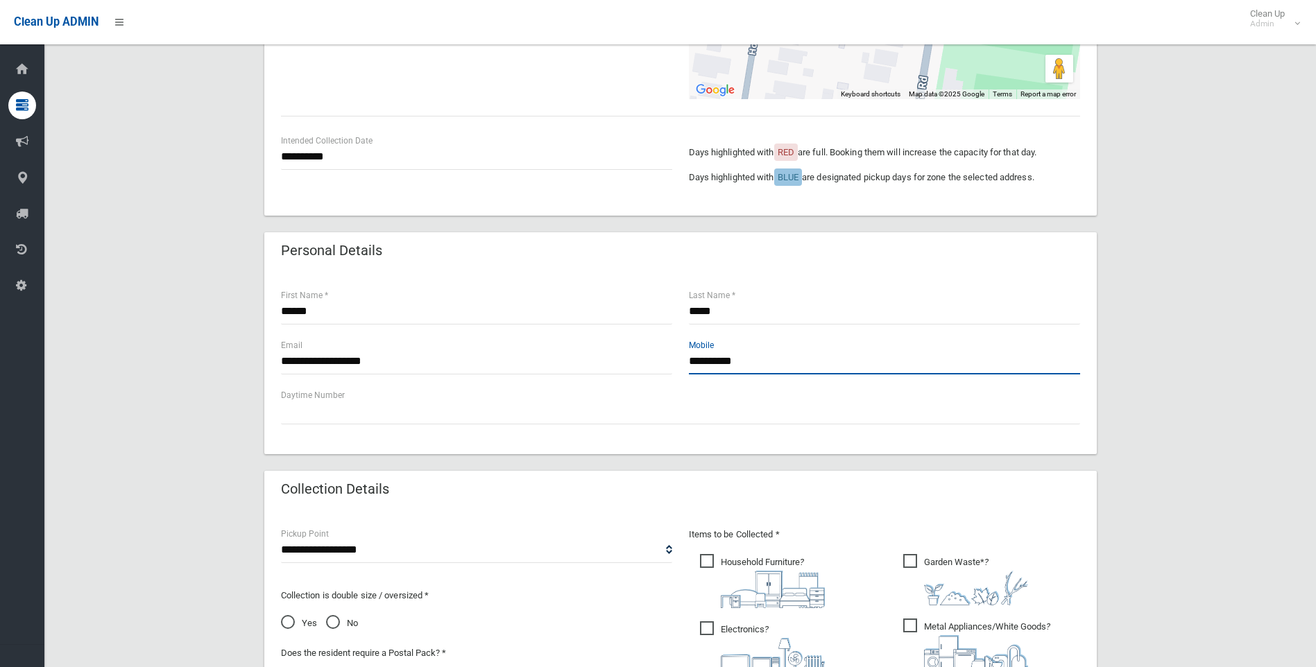
drag, startPoint x: 726, startPoint y: 361, endPoint x: 679, endPoint y: 361, distance: 47.2
click at [679, 361] on div "**********" at bounding box center [681, 363] width 816 height 50
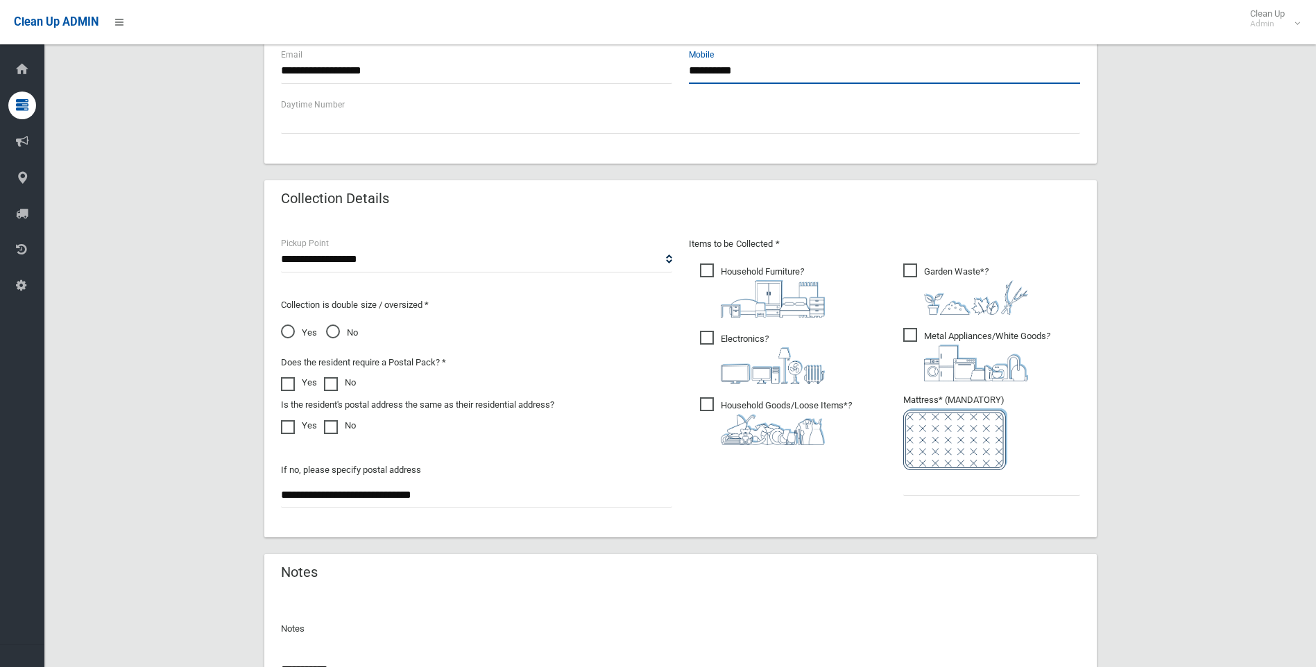
scroll to position [694, 0]
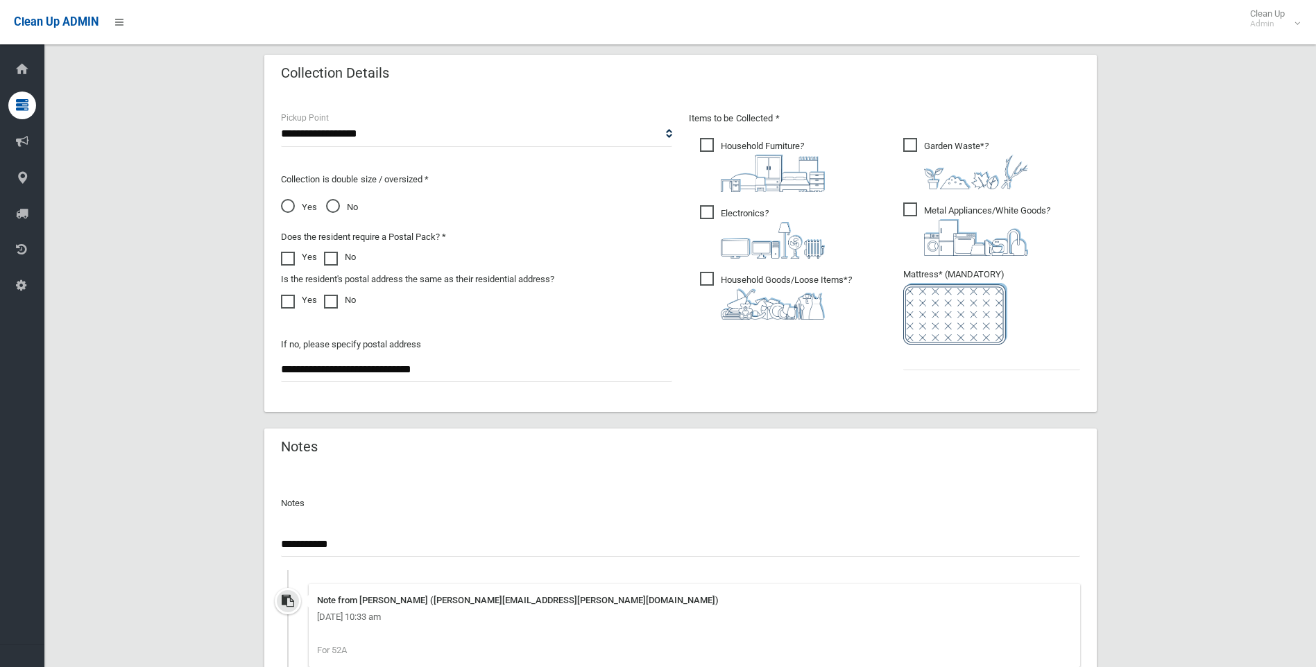
click at [366, 549] on input "**********" at bounding box center [680, 544] width 799 height 26
paste input "**********"
type input "**********"
click at [976, 370] on ul "Garden Waste* ?" at bounding box center [986, 258] width 188 height 246
click at [975, 368] on input "text" at bounding box center [991, 358] width 177 height 26
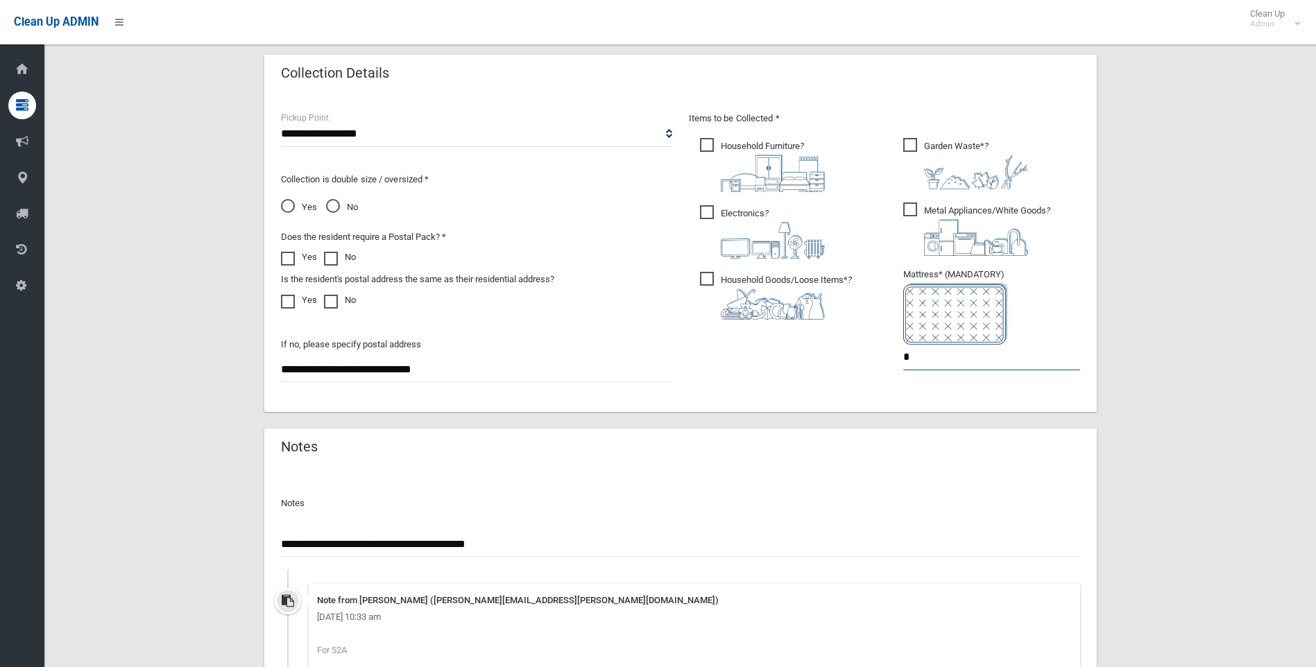
type input "*"
click at [615, 561] on div "**********" at bounding box center [680, 581] width 799 height 194
click at [595, 545] on input "**********" at bounding box center [680, 544] width 799 height 26
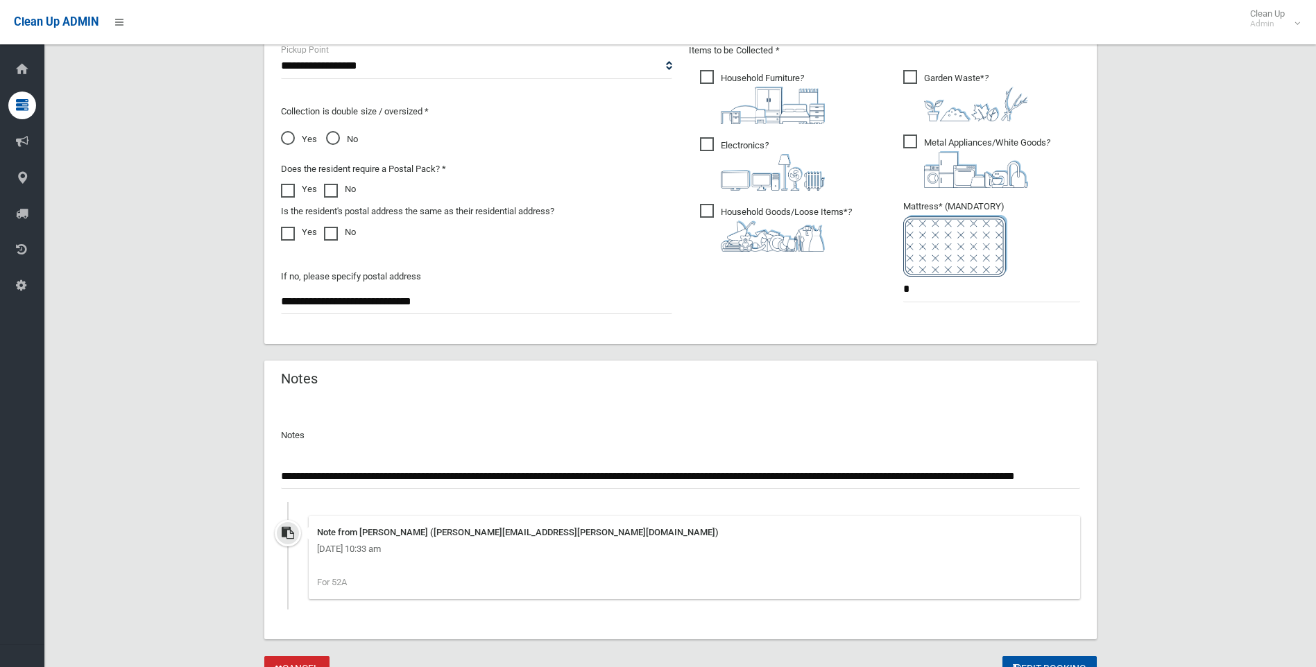
scroll to position [826, 0]
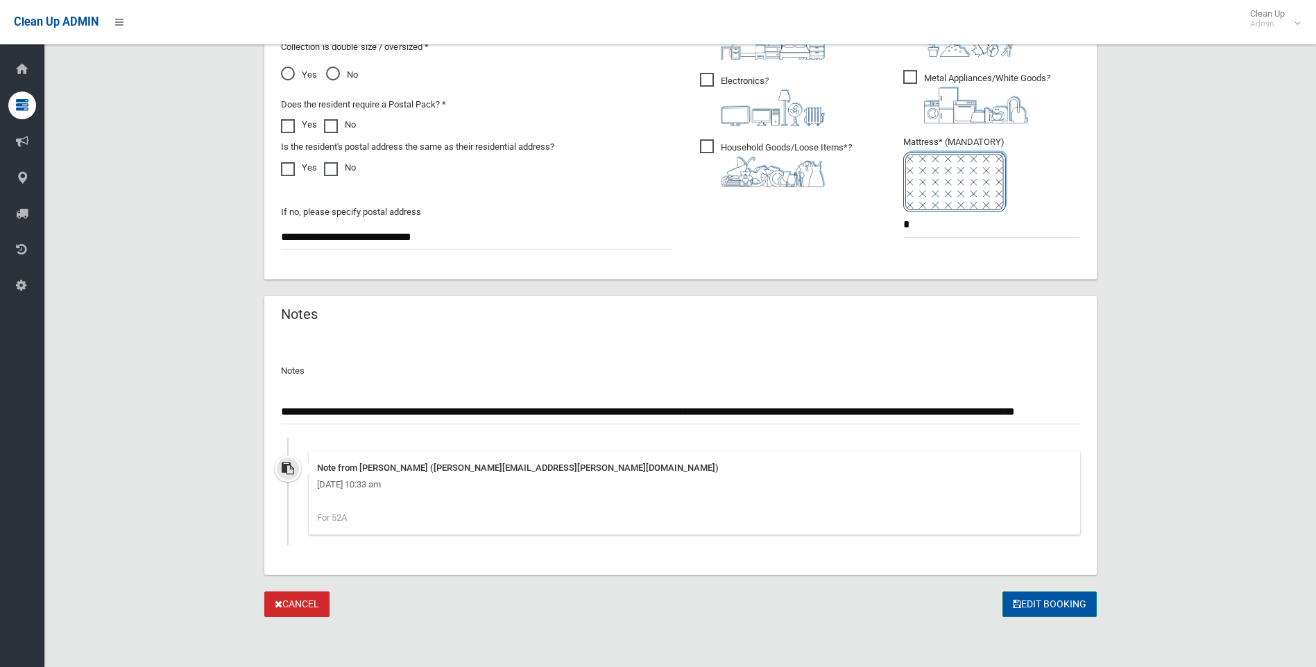
type input "**********"
click at [1066, 599] on button "Edit Booking" at bounding box center [1049, 605] width 94 height 26
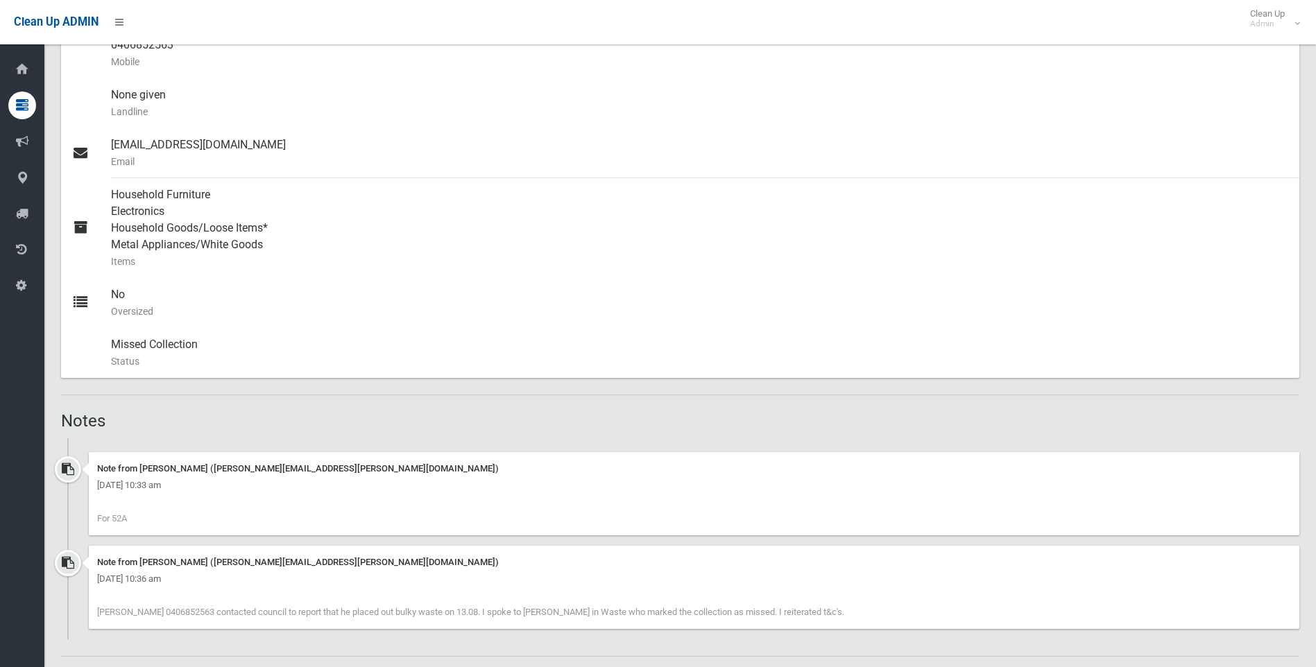
scroll to position [373, 0]
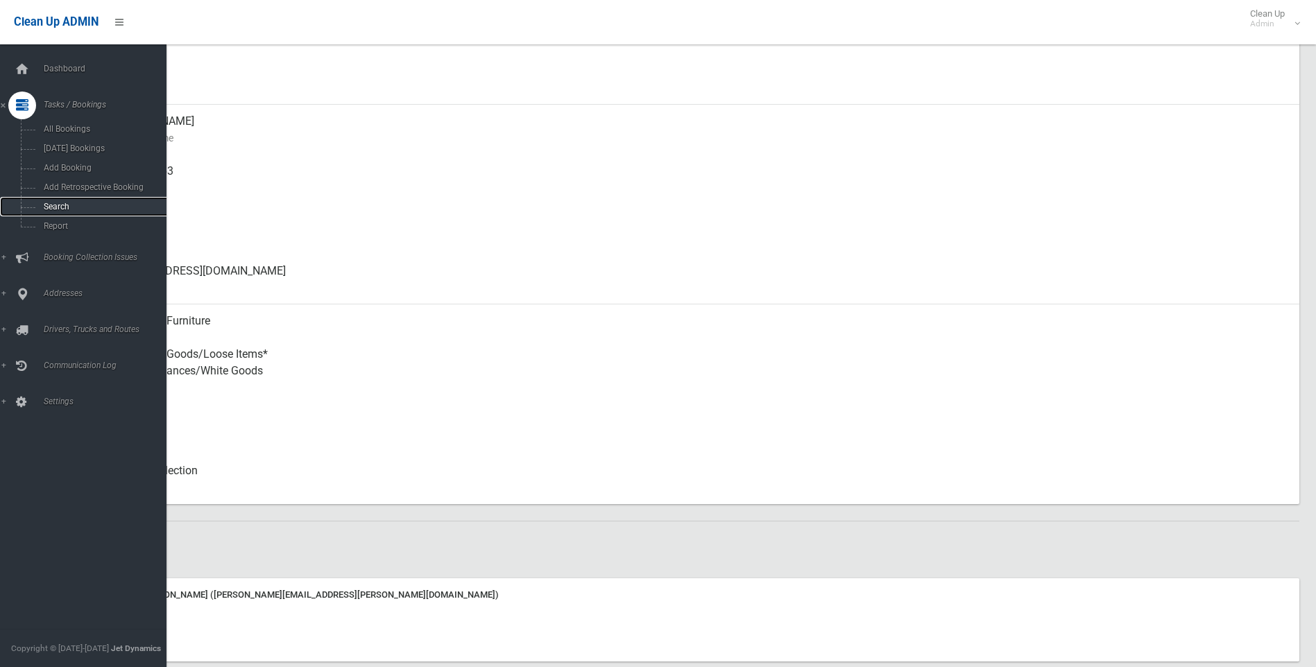
click at [72, 204] on span "Search" at bounding box center [103, 207] width 126 height 10
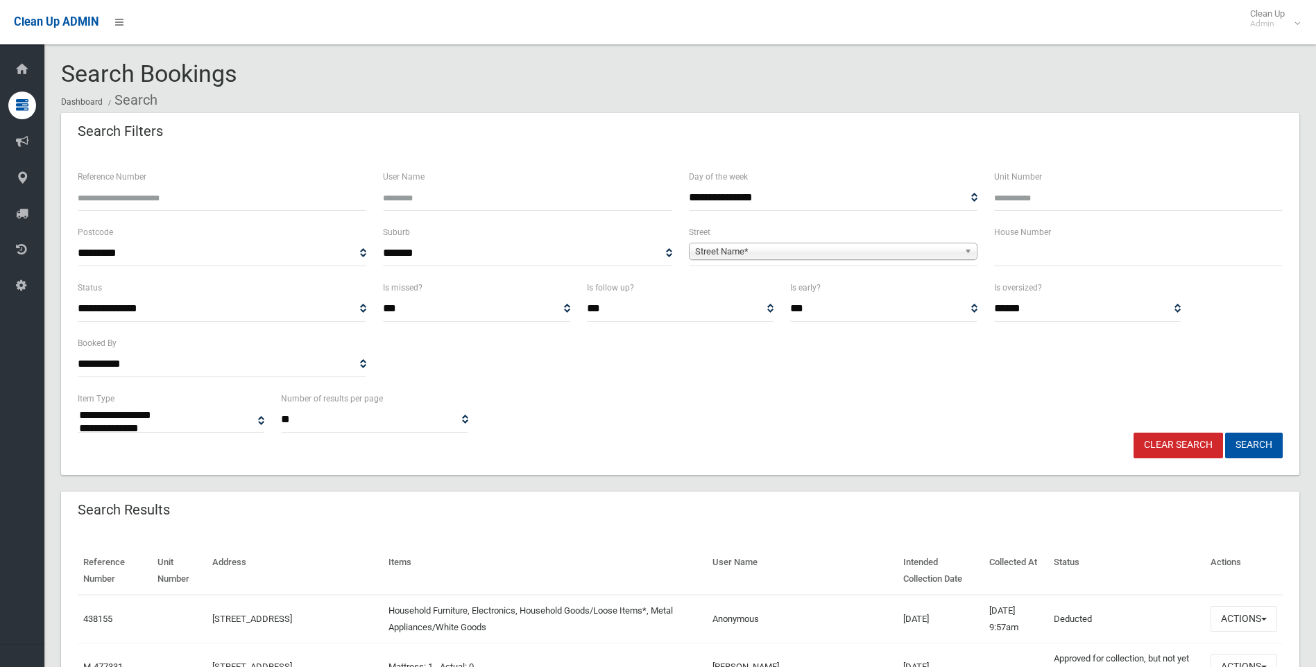
select select
click at [1024, 255] on input "text" at bounding box center [1138, 254] width 289 height 26
type input "*"
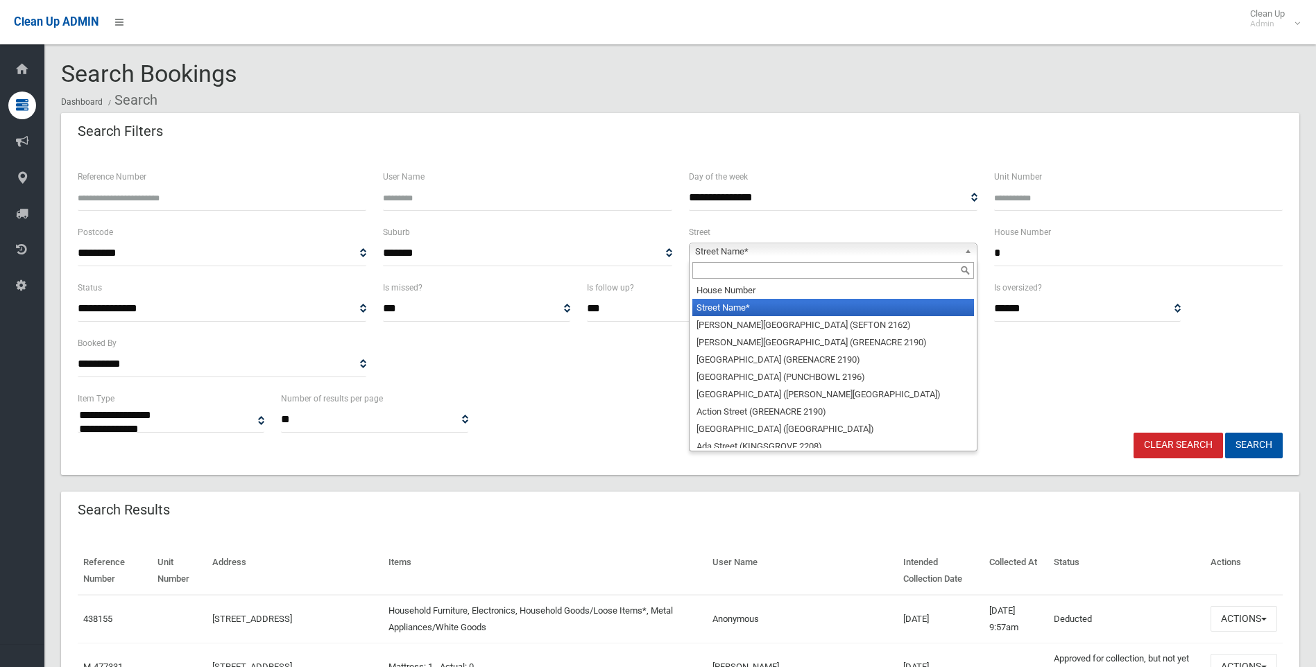
click at [818, 250] on span "Street Name*" at bounding box center [827, 251] width 264 height 17
type input "*"
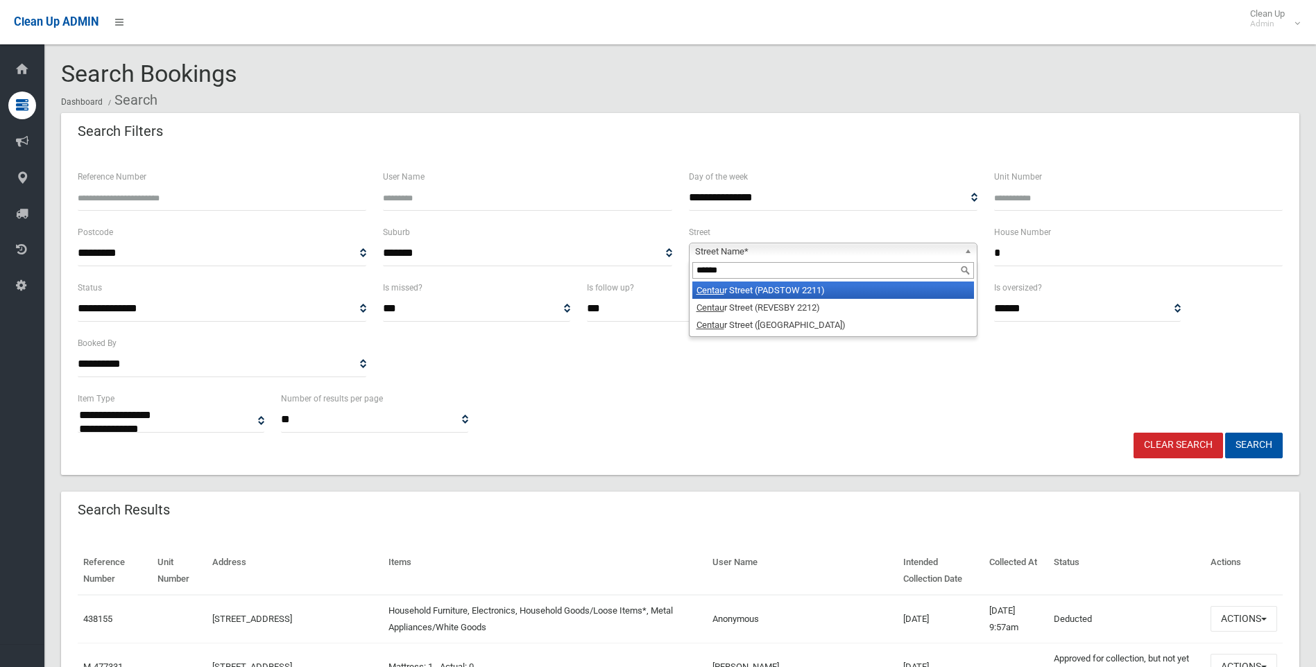
type input "******"
click at [805, 291] on li "Centau r Street (PADSTOW 2211)" at bounding box center [833, 290] width 282 height 17
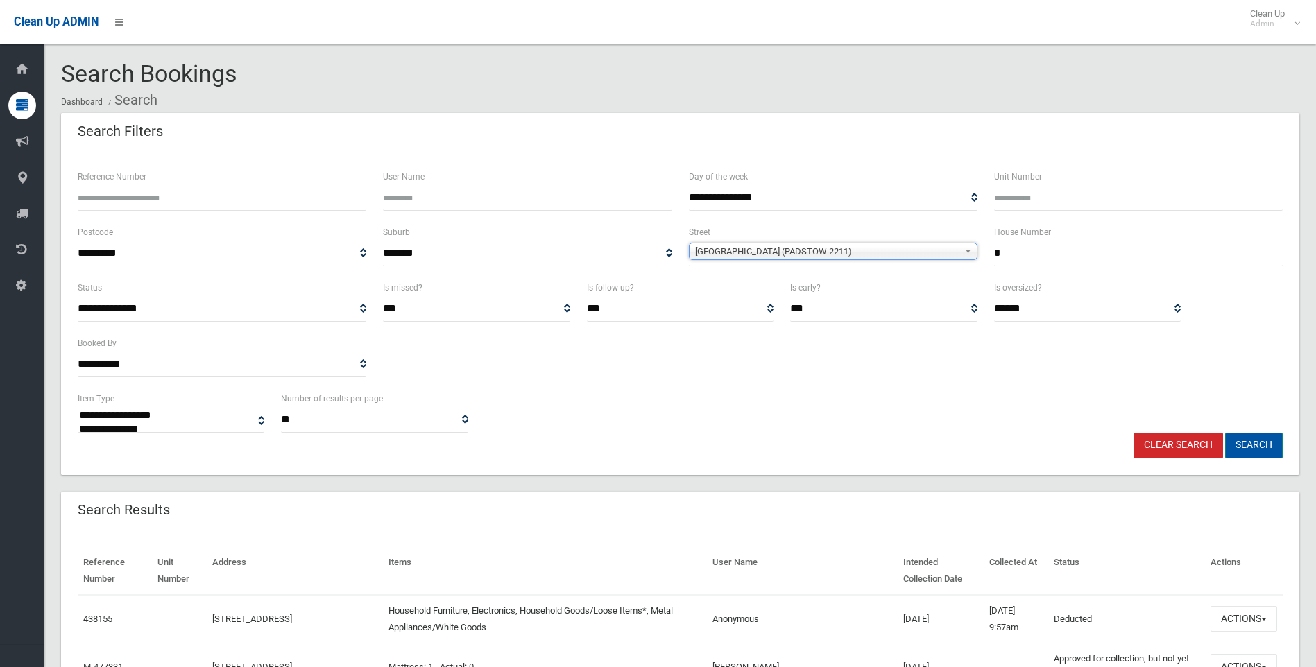
click at [1242, 442] on button "Search" at bounding box center [1254, 446] width 58 height 26
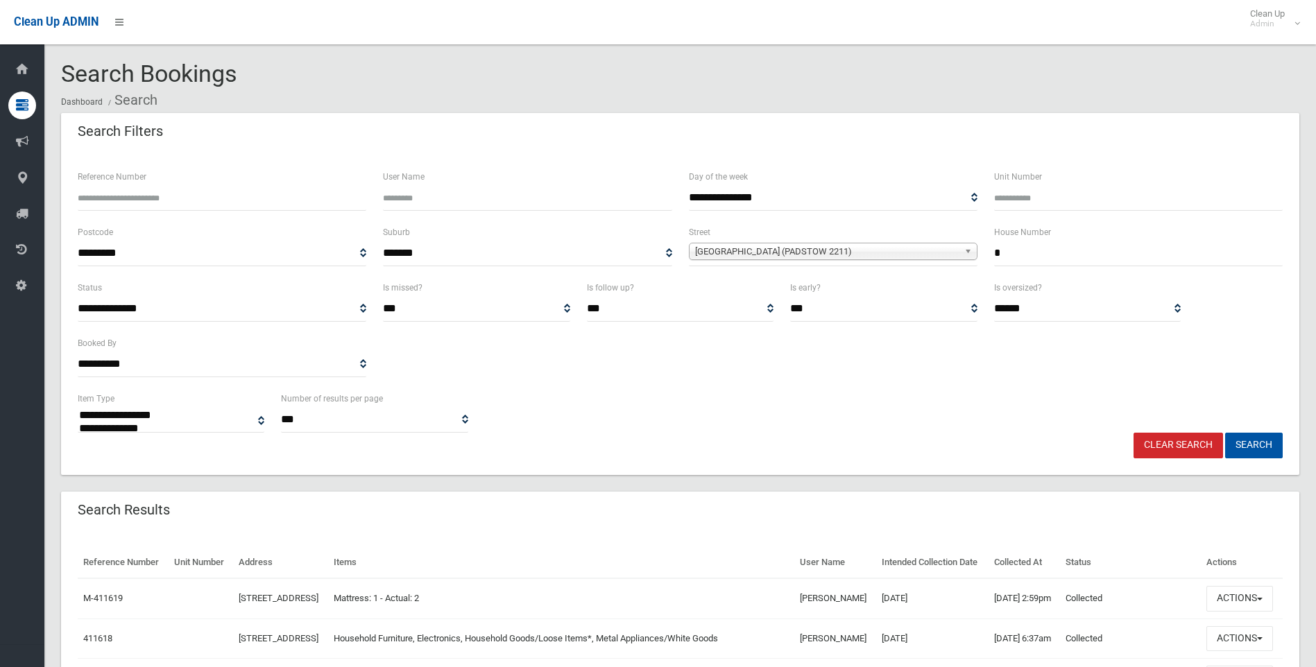
select select
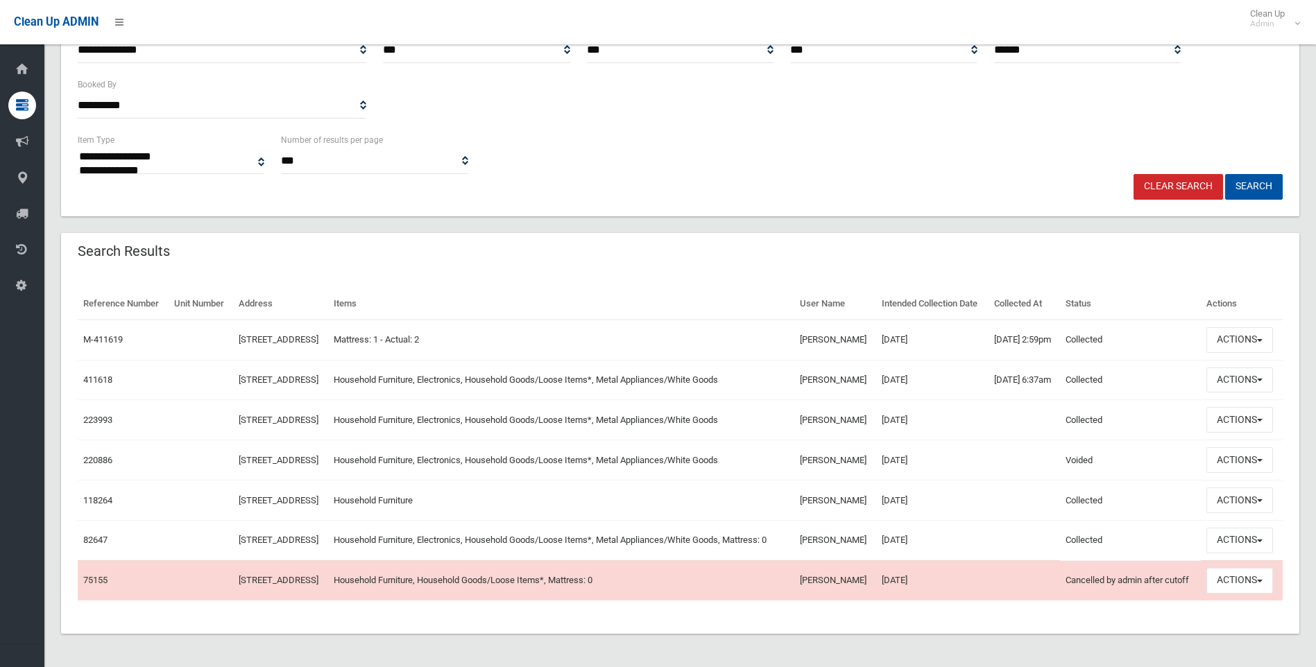
scroll to position [277, 0]
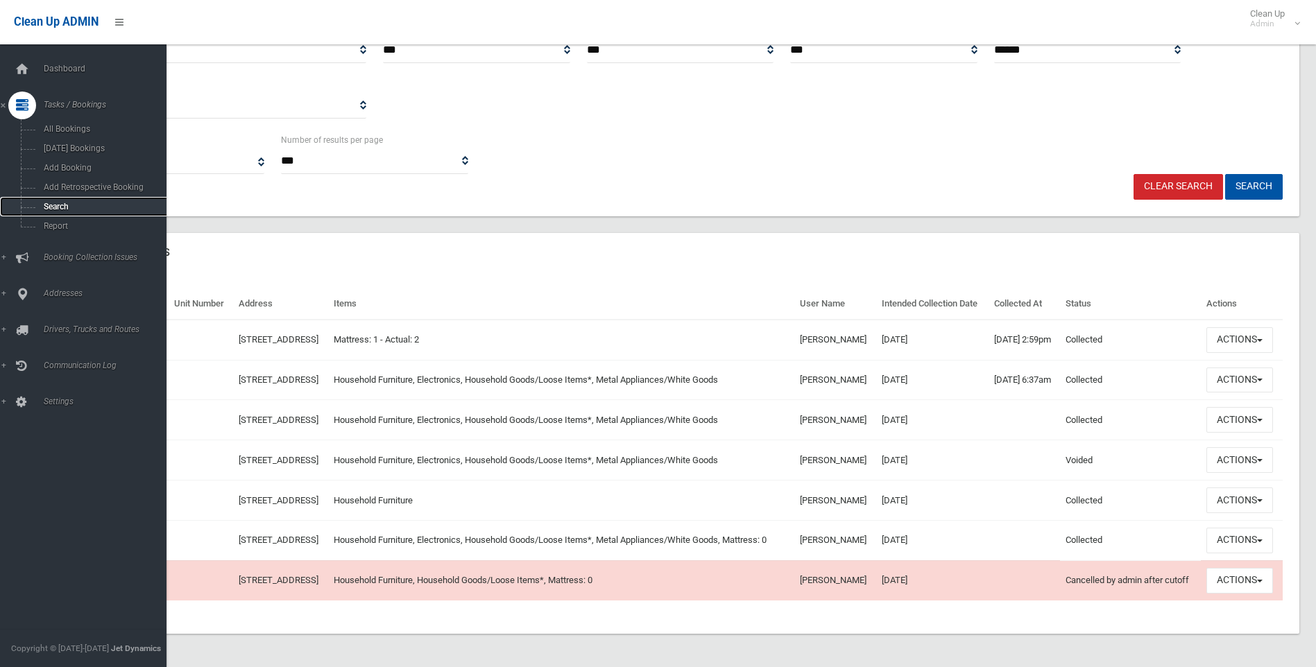
click at [38, 205] on link "Search" at bounding box center [88, 206] width 177 height 19
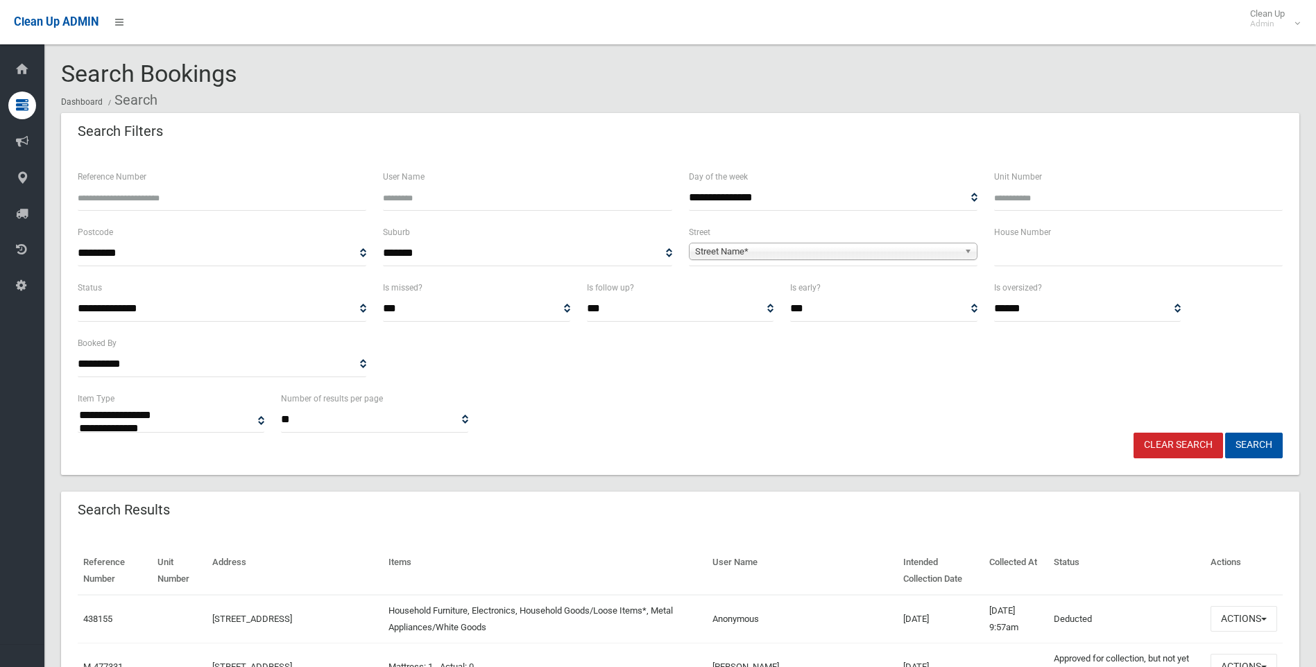
select select
